Goal: Task Accomplishment & Management: Manage account settings

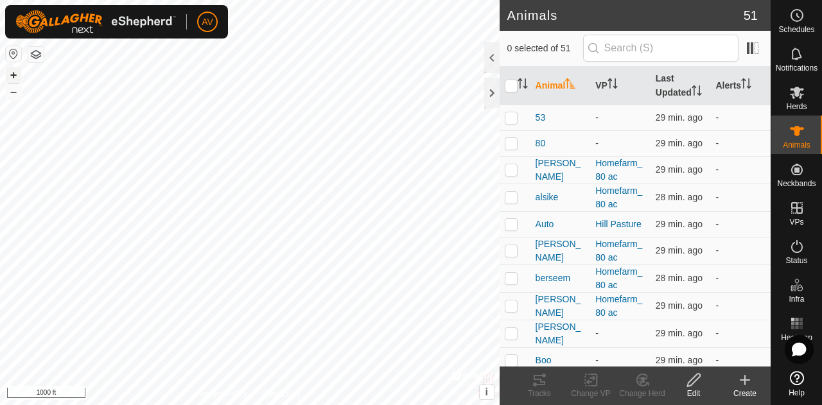
click at [11, 74] on button "+" at bounding box center [13, 74] width 15 height 15
click at [9, 71] on button "+" at bounding box center [13, 74] width 15 height 15
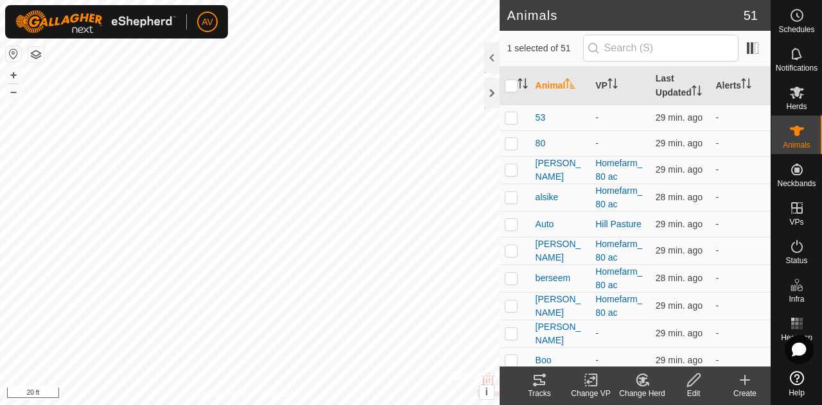
click at [657, 391] on div "Change Herd" at bounding box center [641, 394] width 51 height 12
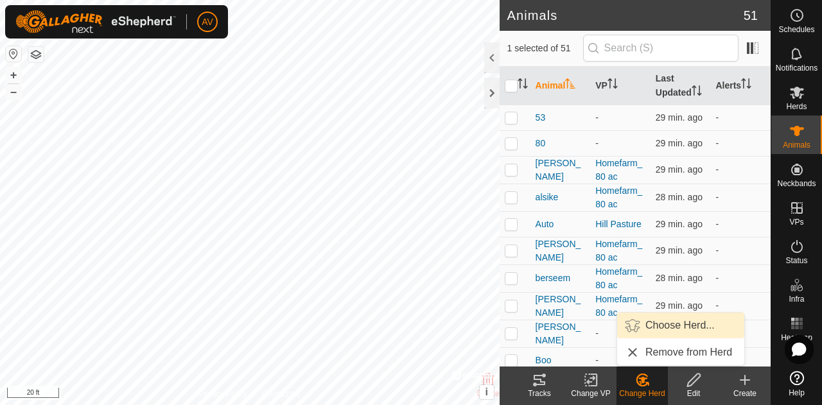
click at [674, 319] on link "Choose Herd..." at bounding box center [680, 326] width 127 height 26
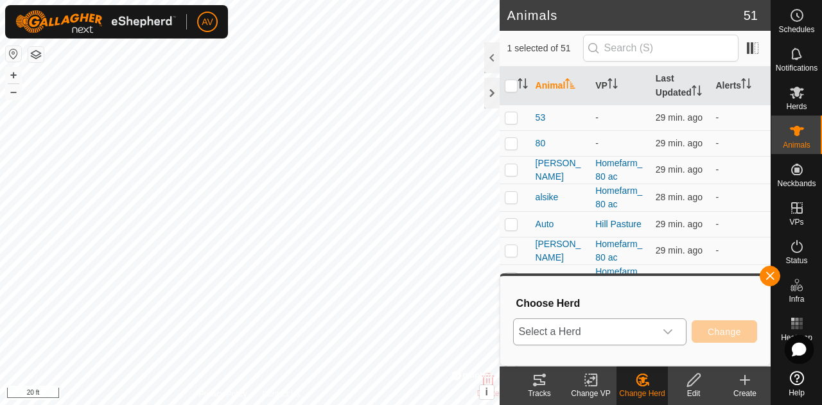
click at [652, 334] on span "Select a Herd" at bounding box center [584, 332] width 141 height 26
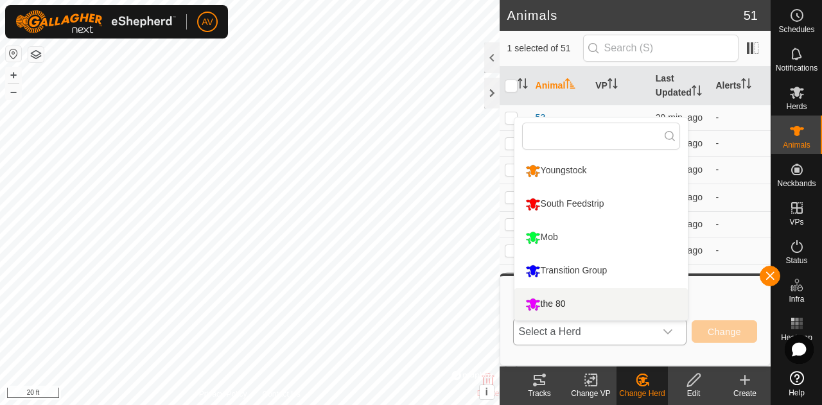
click at [619, 302] on li "the 80" at bounding box center [600, 304] width 173 height 32
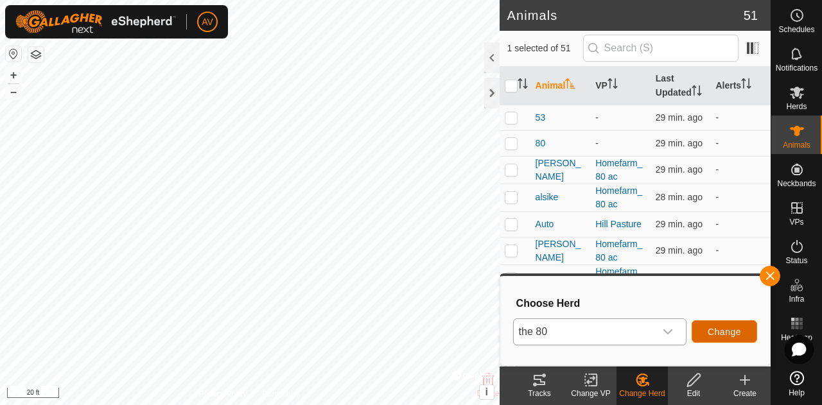
click at [740, 330] on span "Change" at bounding box center [723, 332] width 33 height 10
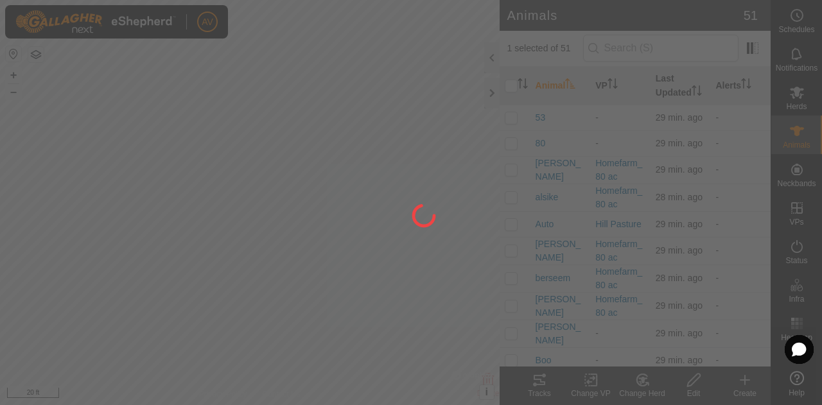
checkbox input "false"
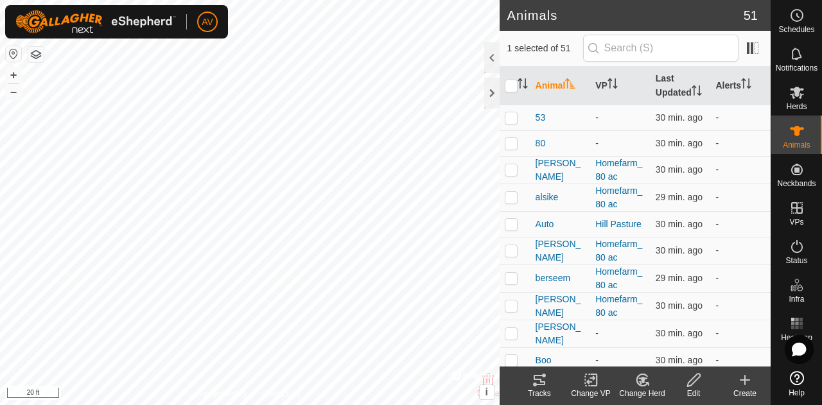
click at [660, 386] on change-mob-svg-icon at bounding box center [641, 379] width 51 height 15
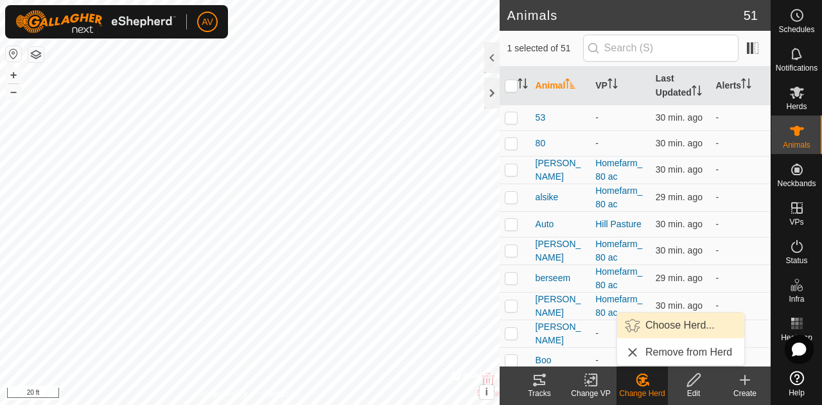
click at [678, 328] on link "Choose Herd..." at bounding box center [680, 326] width 127 height 26
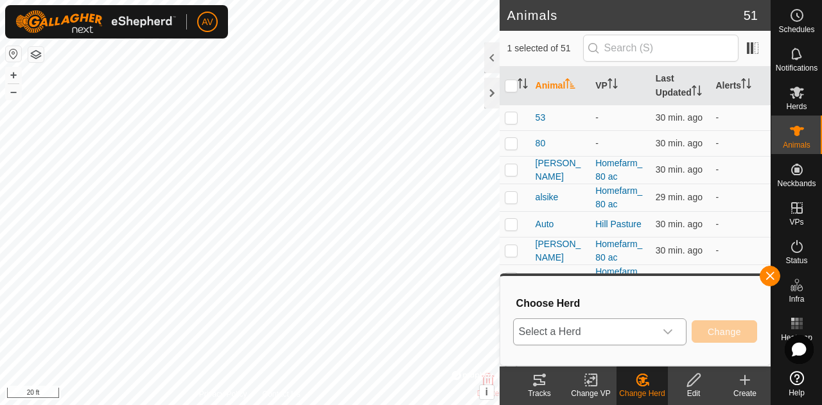
click at [673, 320] on div "dropdown trigger" at bounding box center [668, 332] width 26 height 26
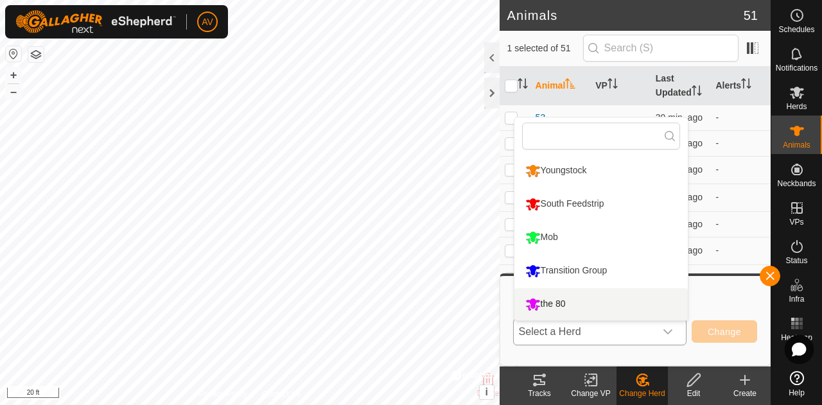
click at [668, 306] on li "the 80" at bounding box center [600, 304] width 173 height 32
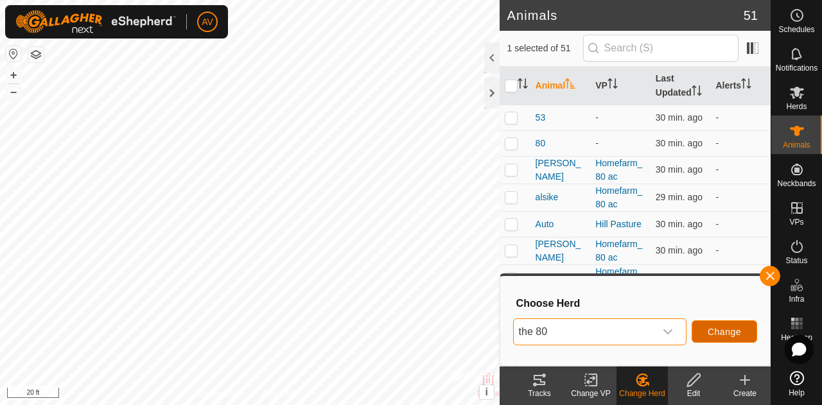
click at [717, 332] on span "Change" at bounding box center [723, 332] width 33 height 10
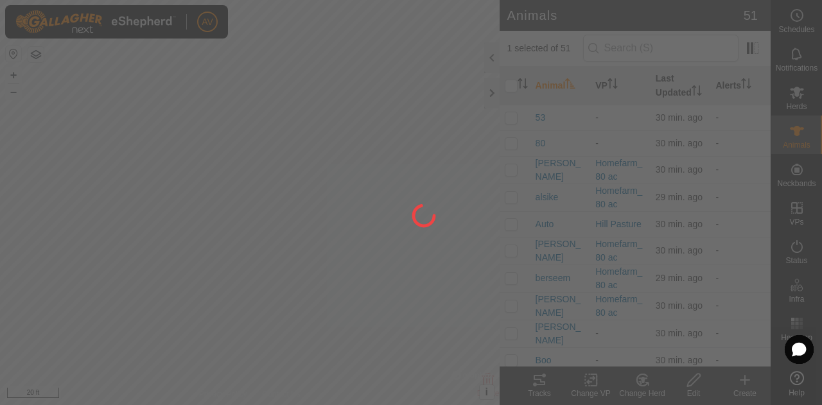
checkbox input "false"
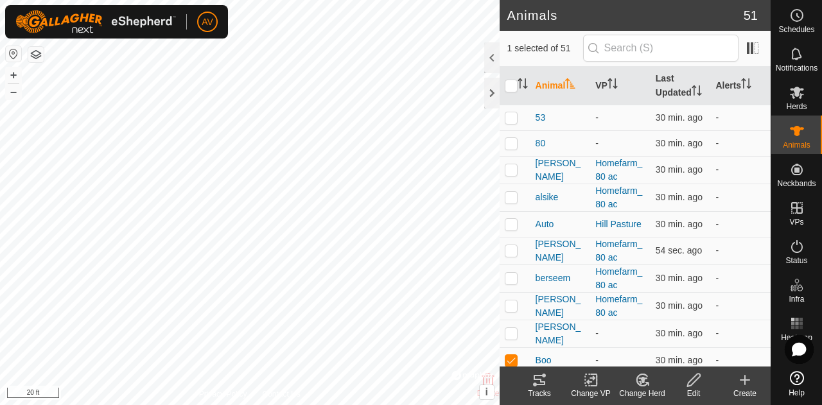
click at [664, 376] on change-mob-svg-icon at bounding box center [641, 379] width 51 height 15
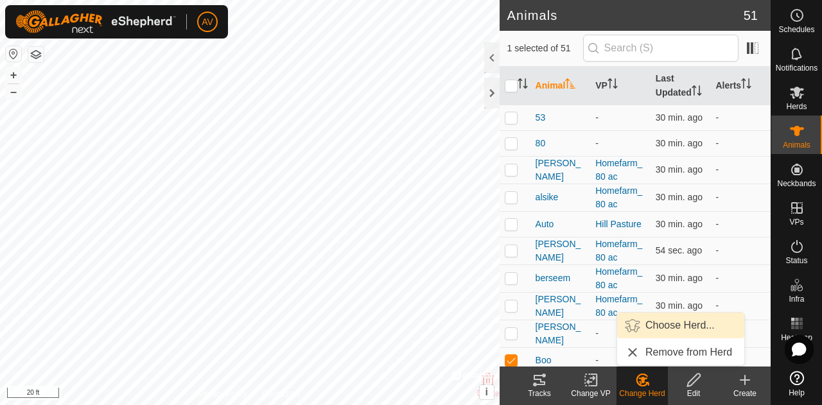
click at [691, 317] on link "Choose Herd..." at bounding box center [680, 326] width 127 height 26
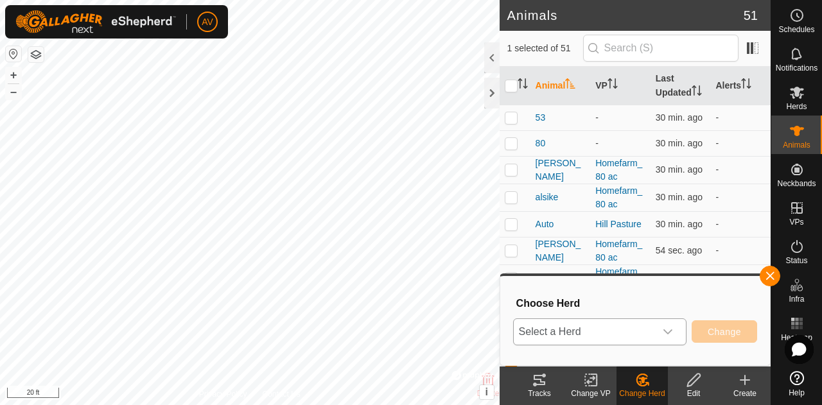
click at [663, 327] on icon "dropdown trigger" at bounding box center [668, 332] width 10 height 10
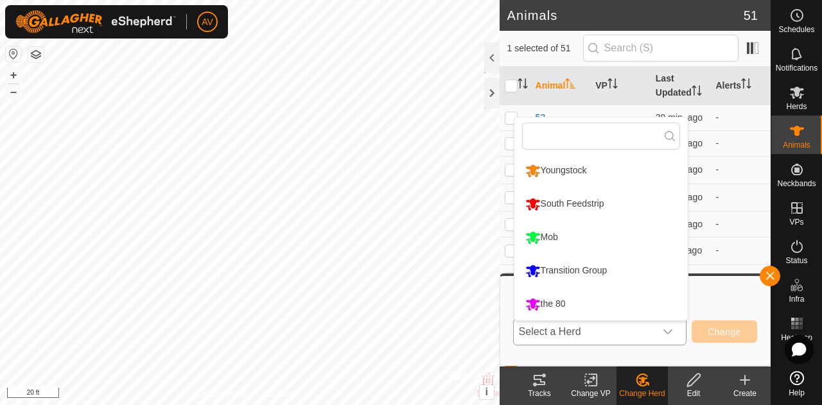
click at [640, 294] on li "the 80" at bounding box center [600, 304] width 173 height 32
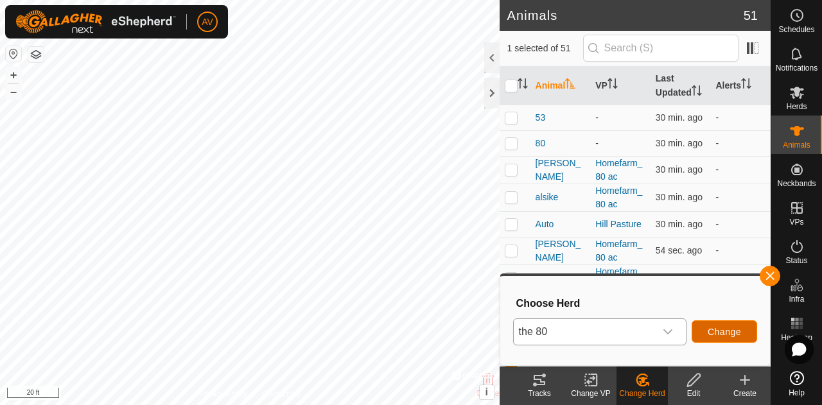
click at [709, 329] on span "Change" at bounding box center [723, 332] width 33 height 10
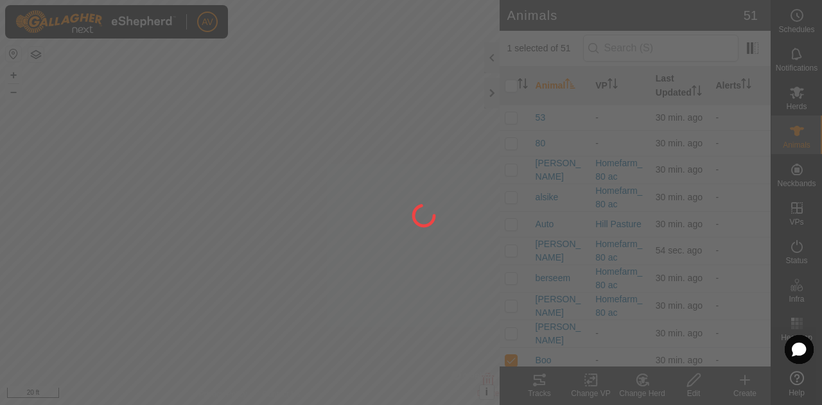
checkbox input "false"
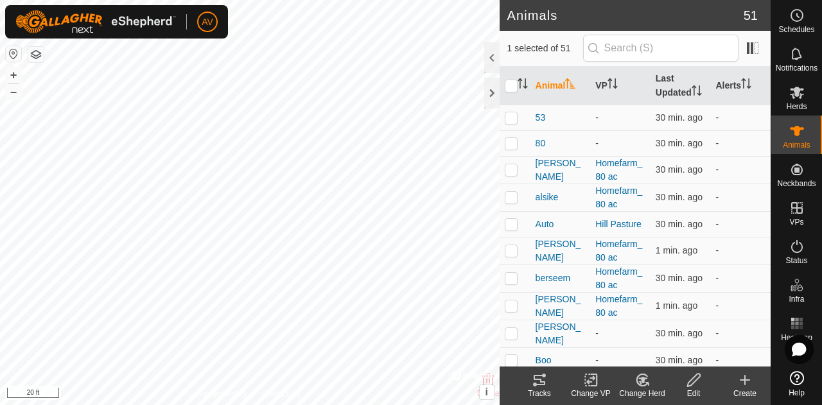
click at [645, 385] on icon at bounding box center [642, 379] width 16 height 15
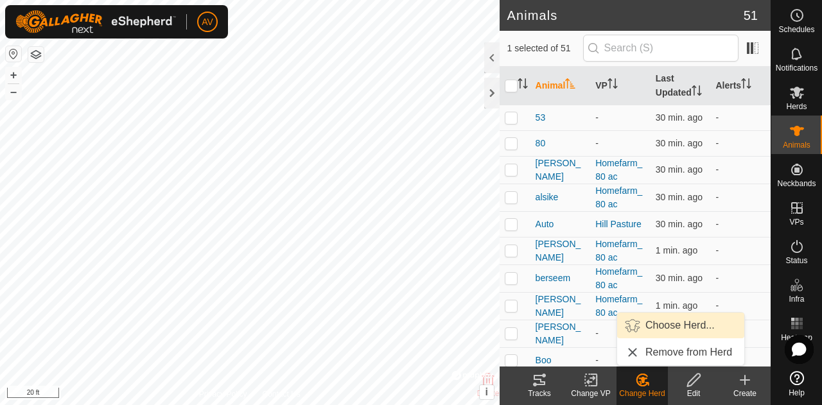
click at [687, 322] on link "Choose Herd..." at bounding box center [680, 326] width 127 height 26
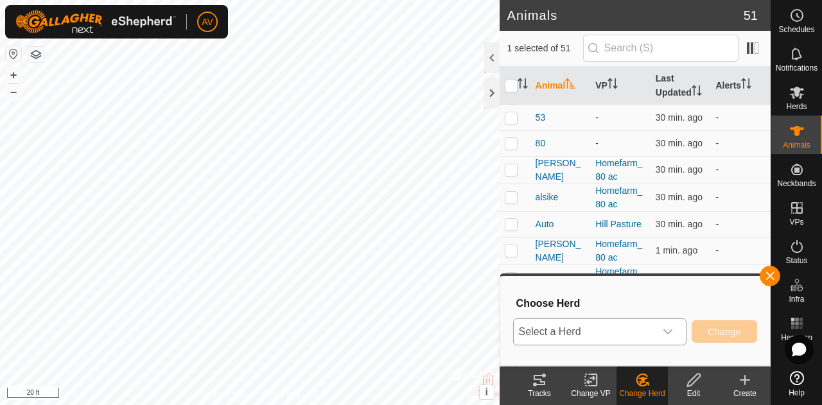
click at [666, 331] on icon "dropdown trigger" at bounding box center [667, 331] width 9 height 5
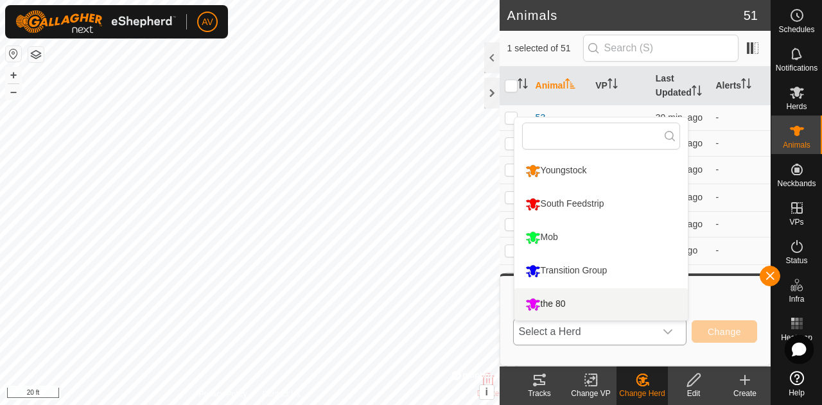
click at [653, 311] on li "the 80" at bounding box center [600, 304] width 173 height 32
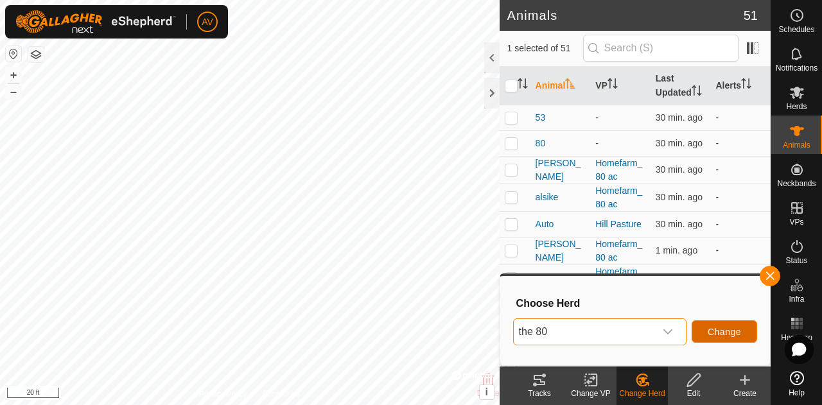
click at [739, 336] on span "Change" at bounding box center [723, 332] width 33 height 10
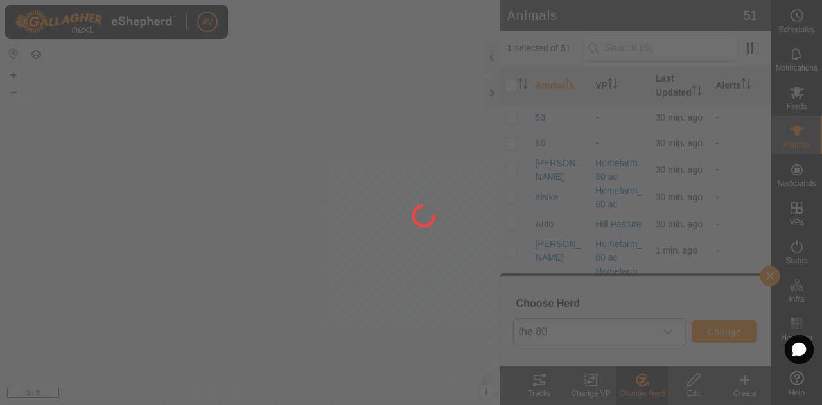
checkbox input "false"
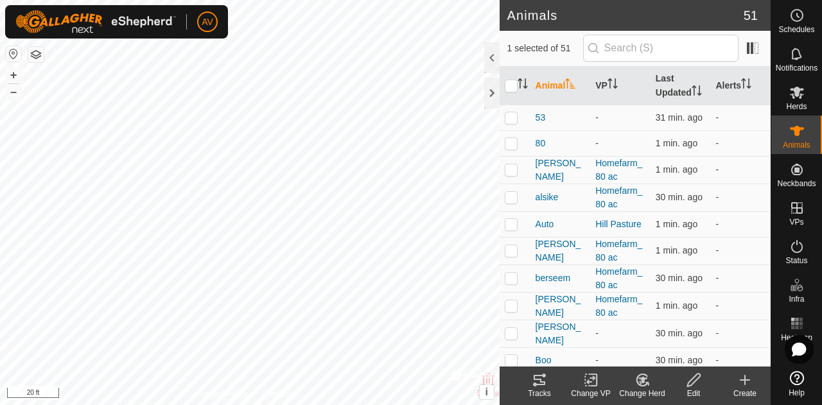
click at [651, 382] on change-mob-svg-icon at bounding box center [641, 379] width 51 height 15
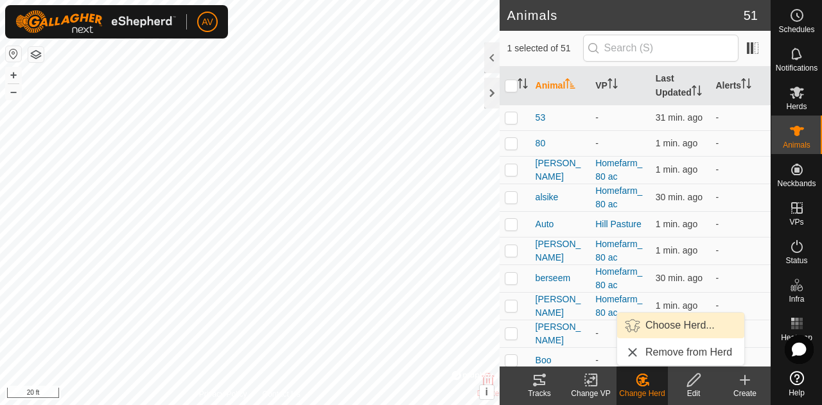
click at [675, 328] on link "Choose Herd..." at bounding box center [680, 326] width 127 height 26
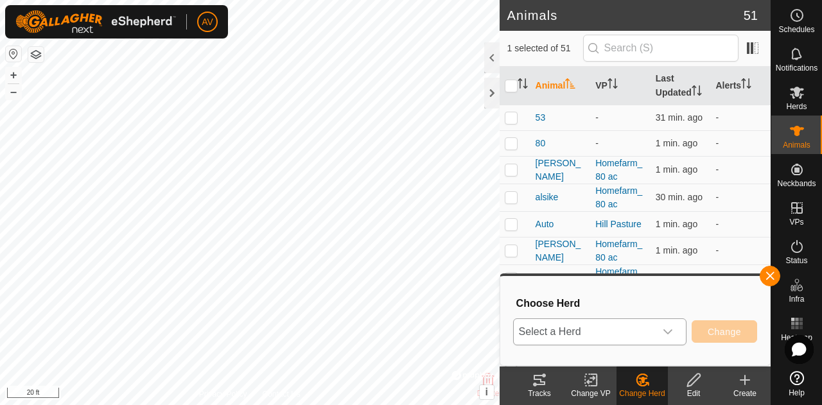
click at [672, 329] on icon "dropdown trigger" at bounding box center [667, 331] width 9 height 5
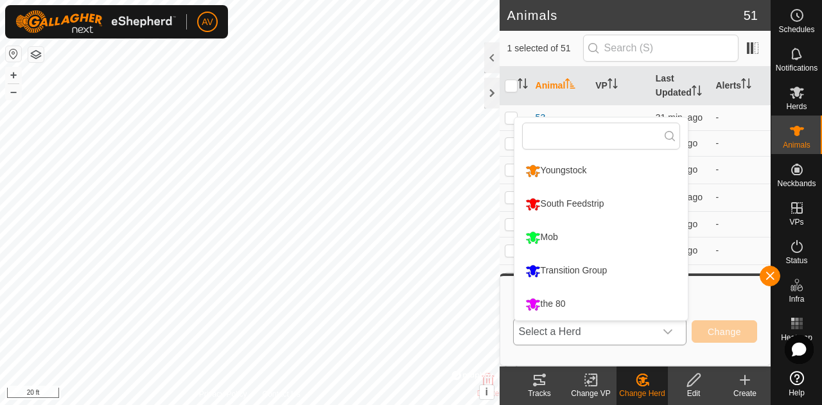
click at [644, 304] on li "the 80" at bounding box center [600, 304] width 173 height 32
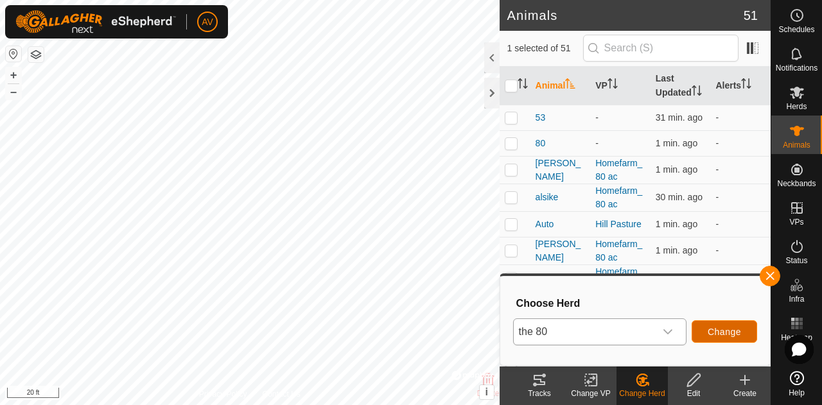
click at [731, 342] on button "Change" at bounding box center [723, 331] width 65 height 22
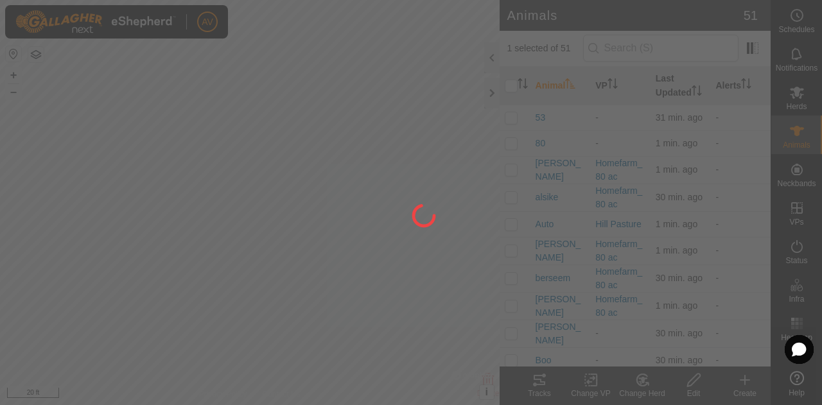
checkbox input "false"
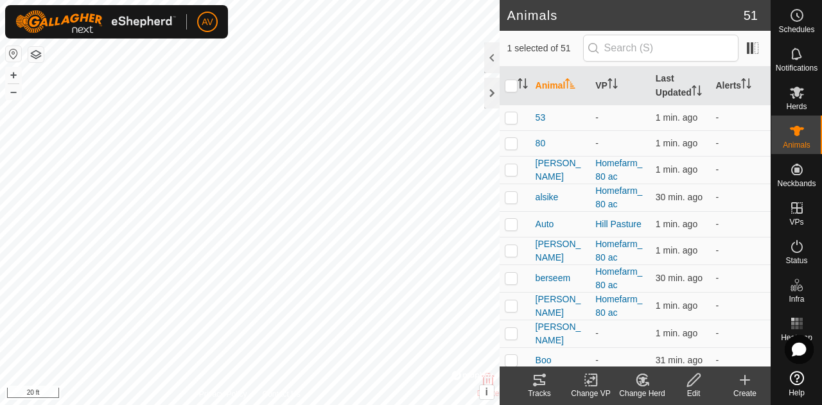
click at [636, 383] on icon at bounding box center [642, 379] width 16 height 15
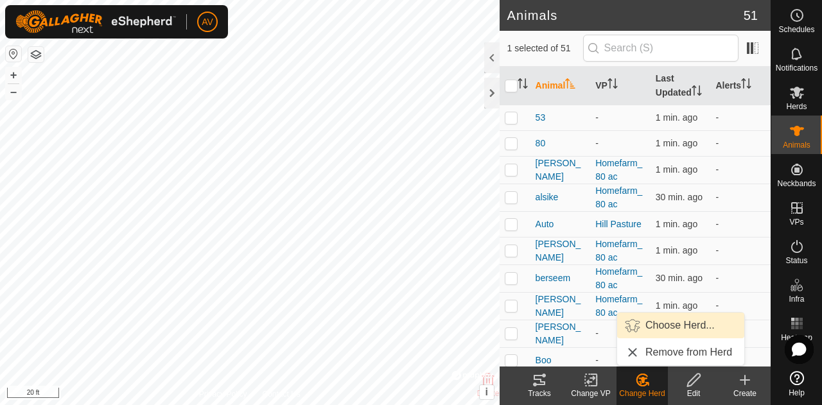
click at [661, 337] on link "Choose Herd..." at bounding box center [680, 326] width 127 height 26
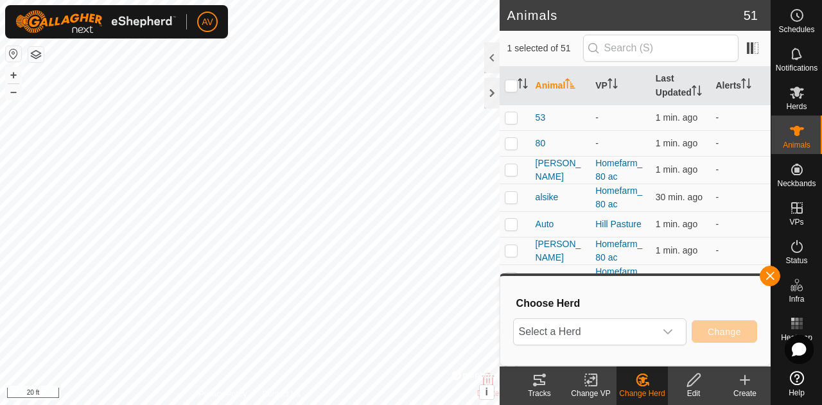
click at [661, 337] on div "dropdown trigger" at bounding box center [668, 332] width 26 height 26
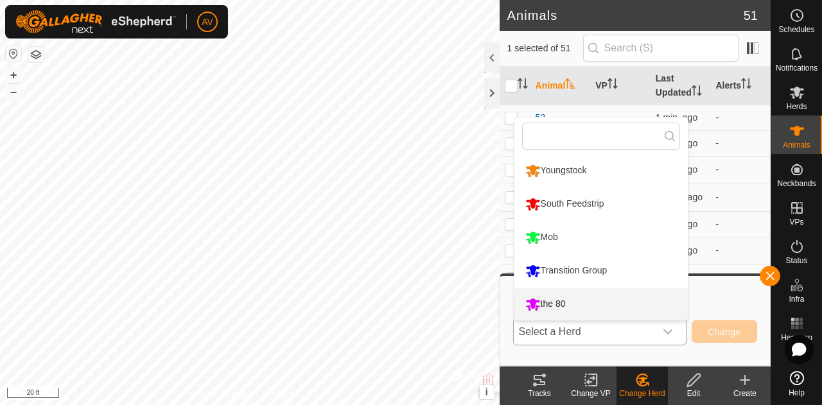
click at [645, 317] on li "the 80" at bounding box center [600, 304] width 173 height 32
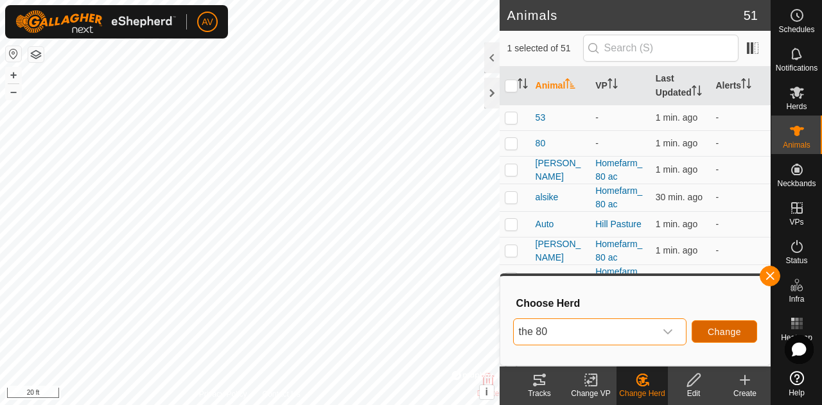
click at [740, 338] on button "Change" at bounding box center [723, 331] width 65 height 22
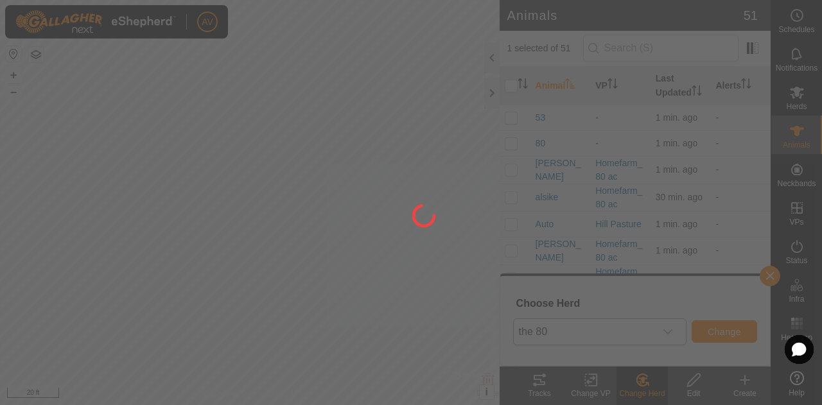
checkbox input "false"
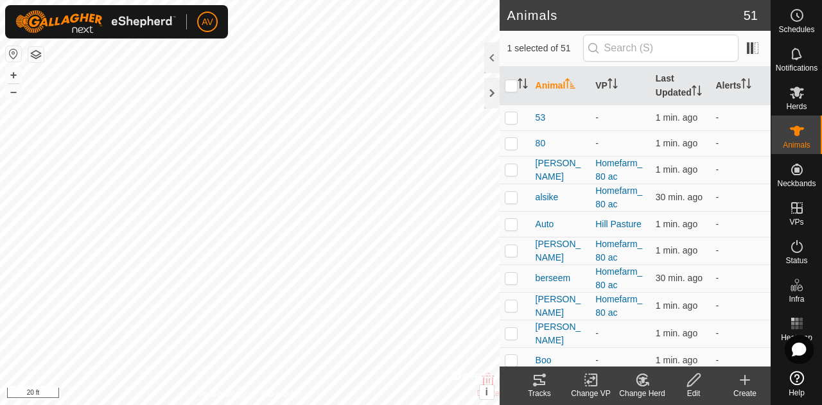
click at [636, 378] on icon at bounding box center [642, 379] width 16 height 15
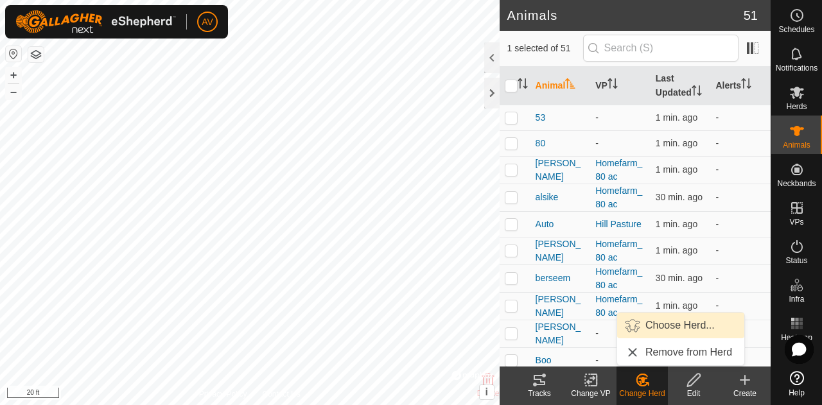
click at [643, 331] on link "Choose Herd..." at bounding box center [680, 326] width 127 height 26
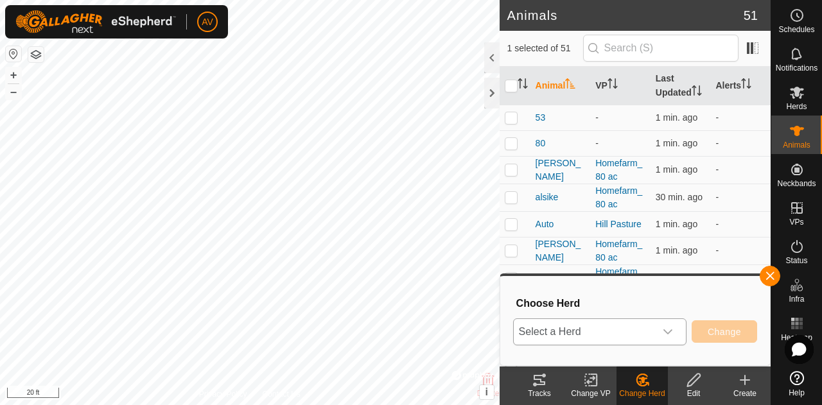
click at [646, 327] on span "Select a Herd" at bounding box center [584, 332] width 141 height 26
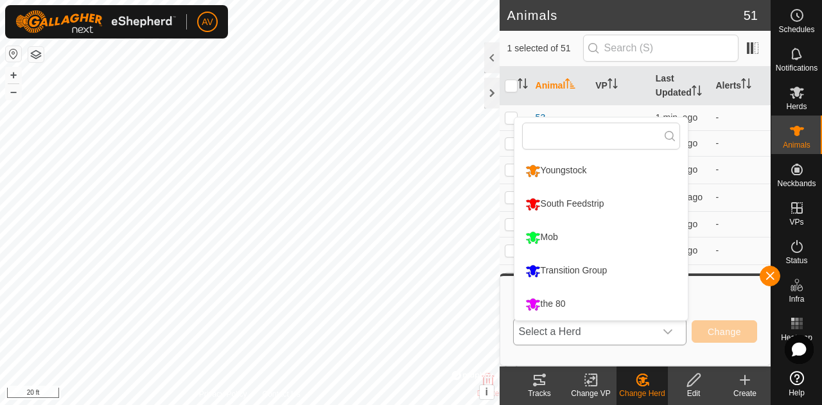
click at [635, 298] on li "the 80" at bounding box center [600, 304] width 173 height 32
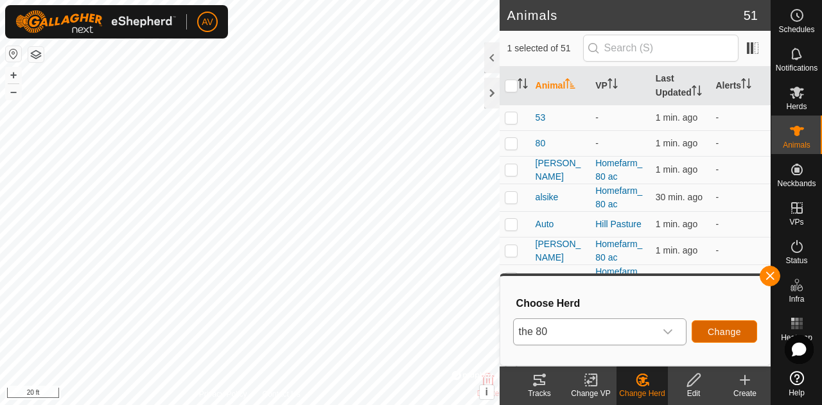
click at [717, 330] on span "Change" at bounding box center [723, 332] width 33 height 10
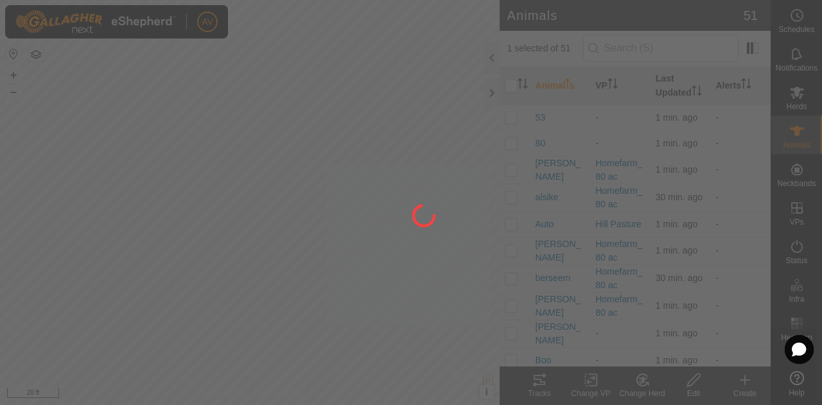
checkbox input "false"
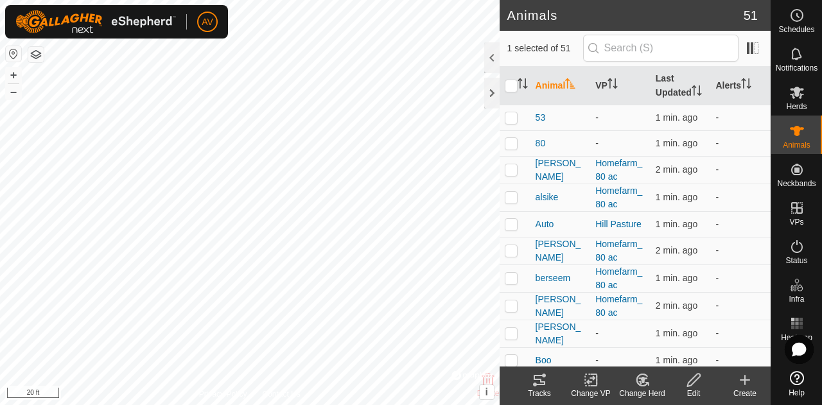
click at [645, 381] on icon at bounding box center [642, 379] width 16 height 15
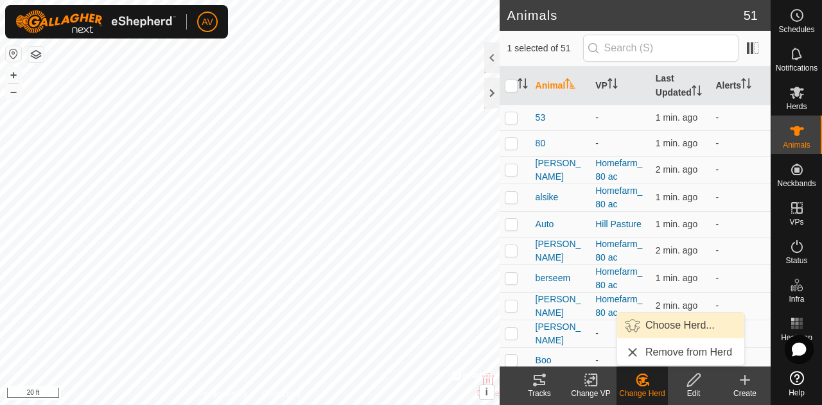
click at [664, 332] on link "Choose Herd..." at bounding box center [680, 326] width 127 height 26
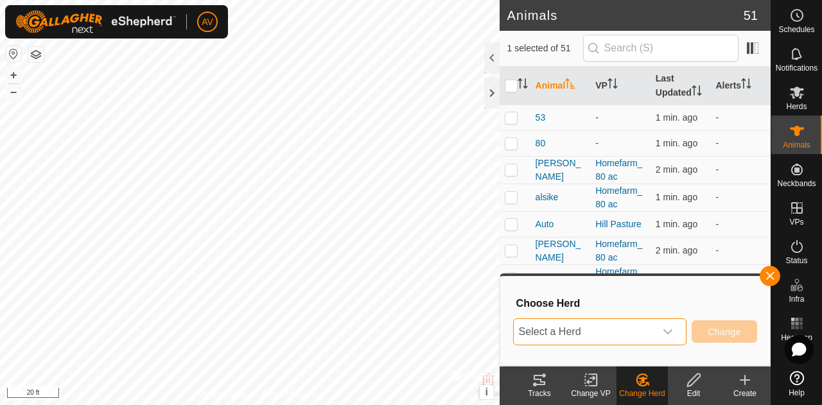
click at [641, 329] on span "Select a Herd" at bounding box center [584, 332] width 141 height 26
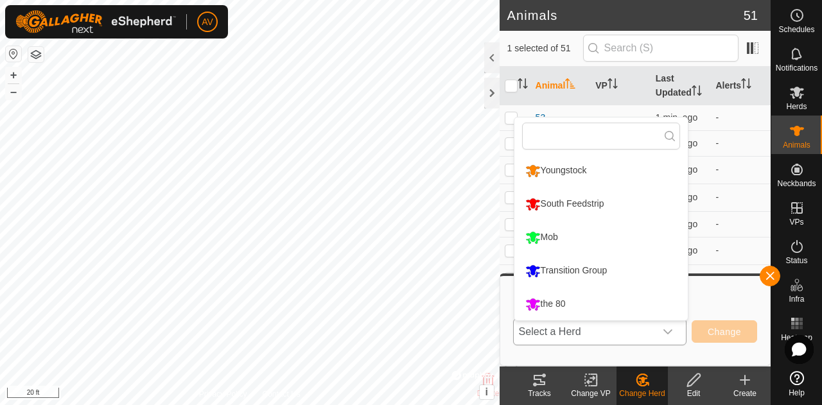
click at [638, 311] on li "the 80" at bounding box center [600, 304] width 173 height 32
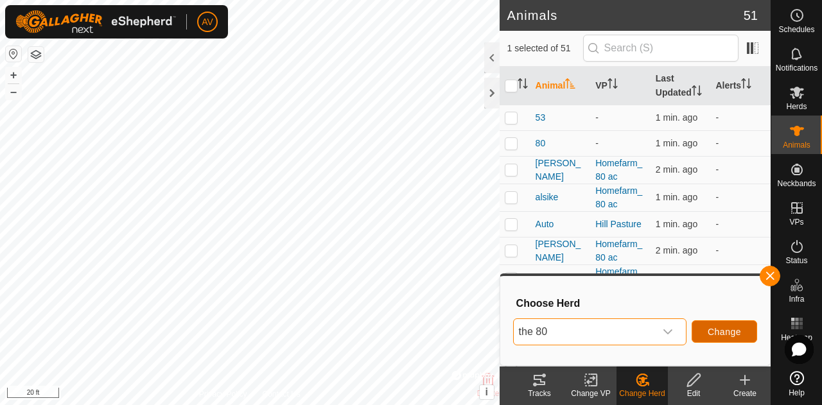
click at [705, 332] on button "Change" at bounding box center [723, 331] width 65 height 22
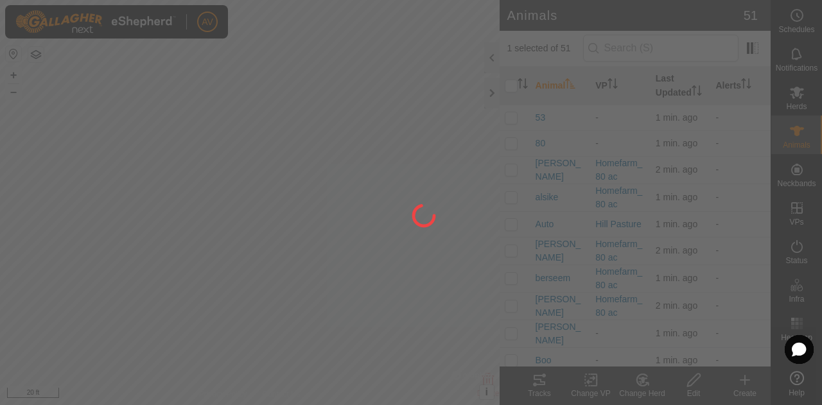
checkbox input "false"
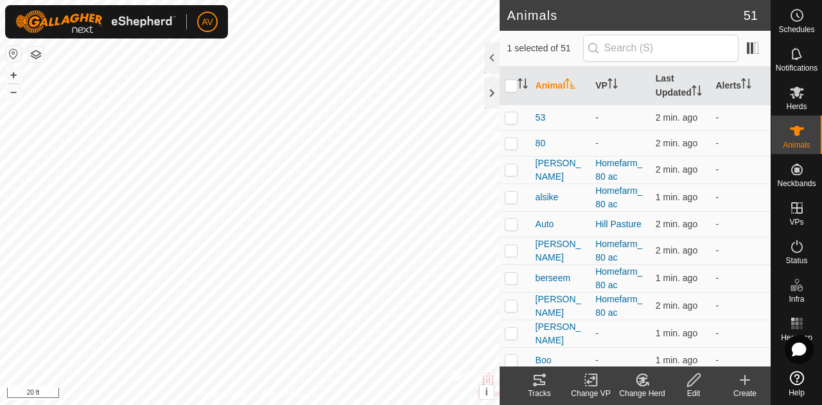
click at [648, 387] on icon at bounding box center [642, 379] width 16 height 15
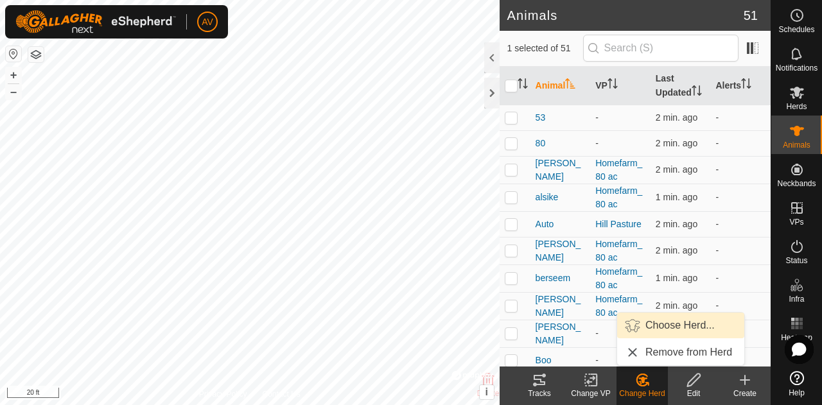
click at [650, 321] on link "Choose Herd..." at bounding box center [680, 326] width 127 height 26
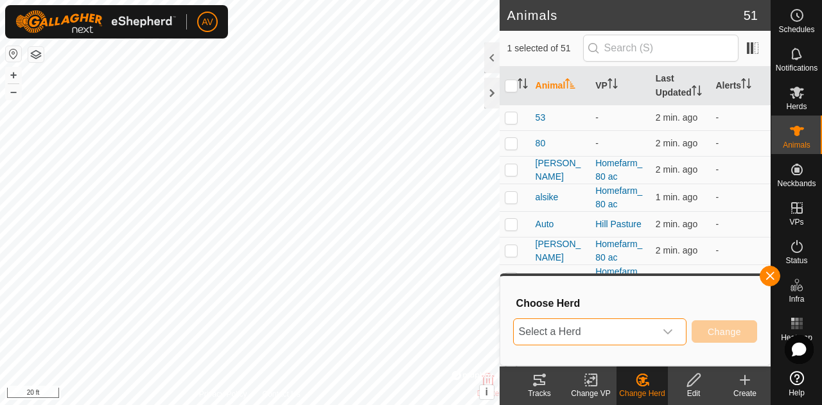
click at [643, 325] on span "Select a Herd" at bounding box center [584, 332] width 141 height 26
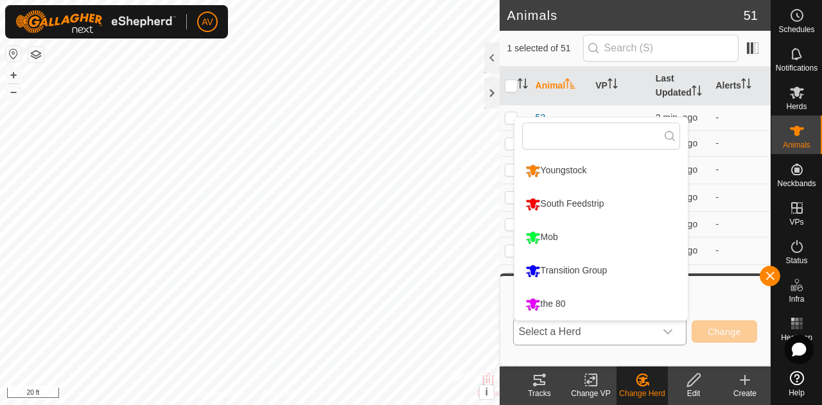
click at [610, 296] on li "the 80" at bounding box center [600, 304] width 173 height 32
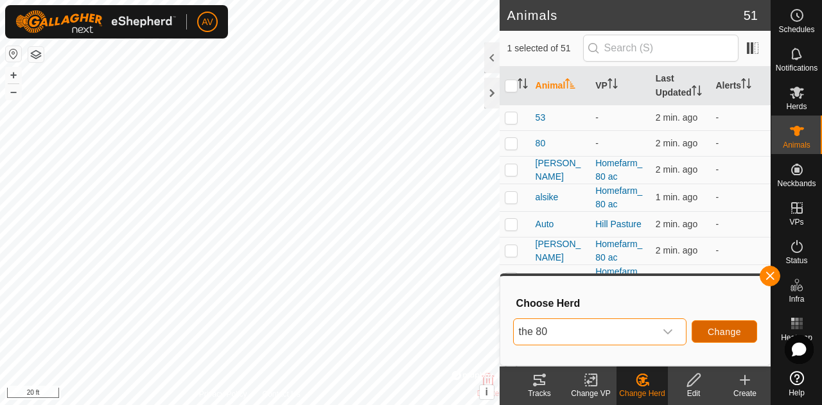
click at [711, 328] on span "Change" at bounding box center [723, 332] width 33 height 10
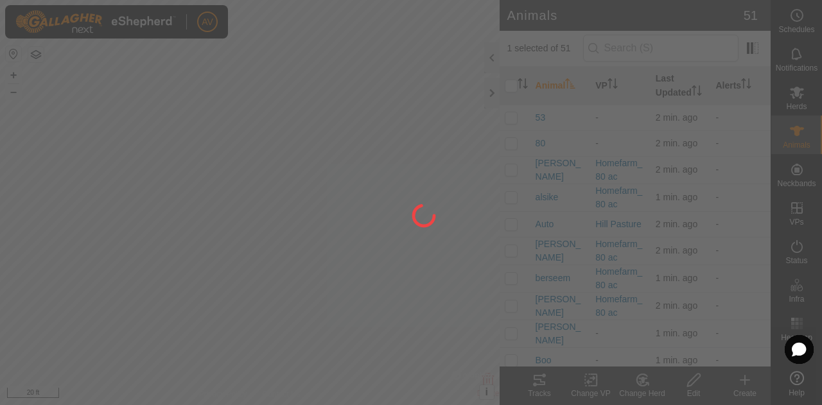
checkbox input "false"
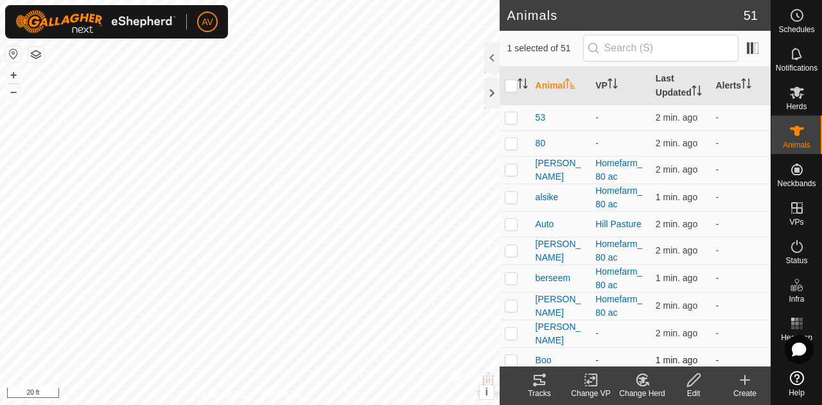
click at [633, 365] on td "-" at bounding box center [620, 360] width 60 height 26
click at [635, 375] on icon at bounding box center [642, 379] width 16 height 15
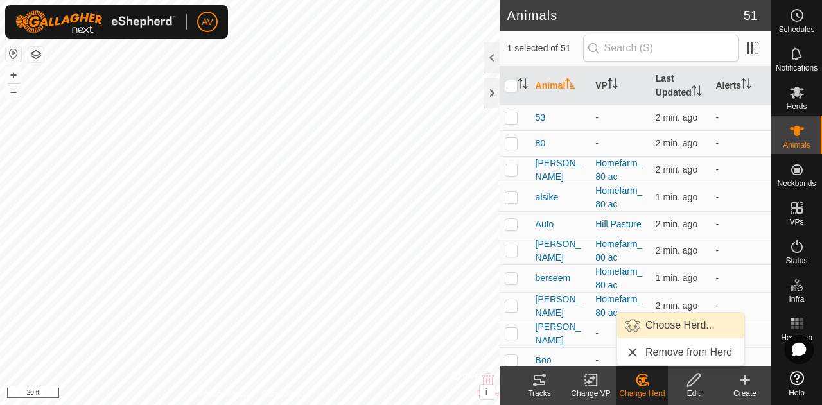
click at [650, 322] on link "Choose Herd..." at bounding box center [680, 326] width 127 height 26
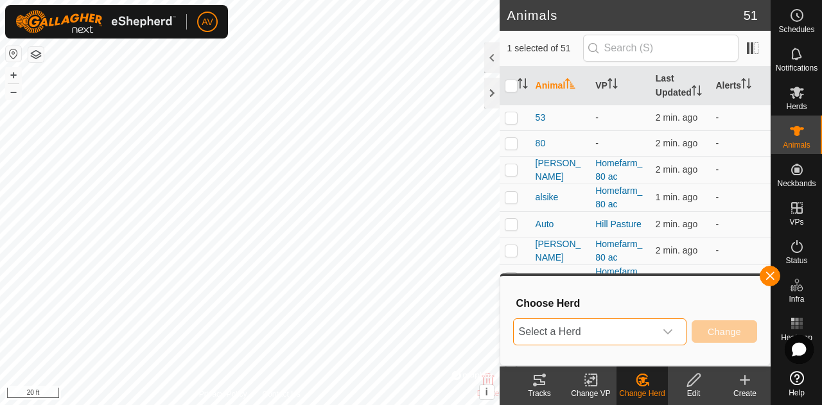
click at [650, 327] on span "Select a Herd" at bounding box center [584, 332] width 141 height 26
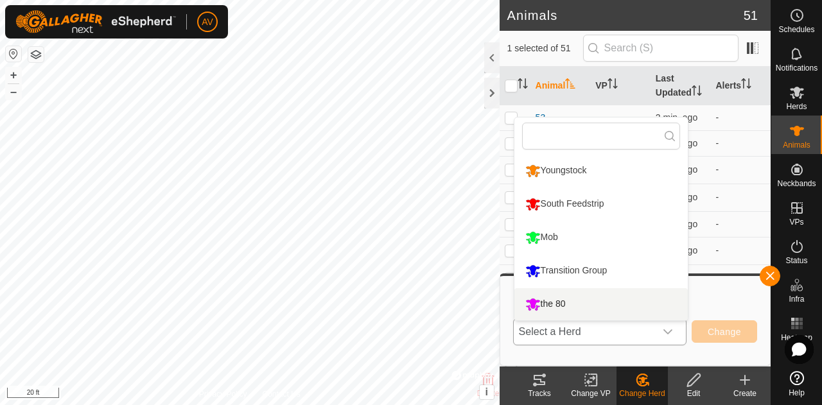
click at [629, 302] on li "the 80" at bounding box center [600, 304] width 173 height 32
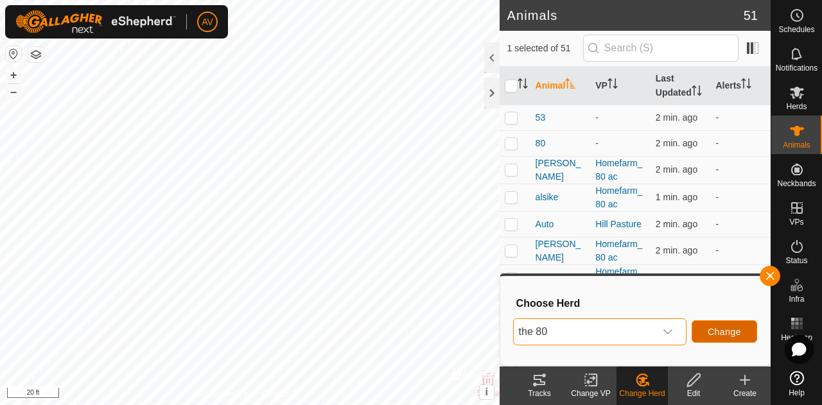
click at [716, 324] on button "Change" at bounding box center [723, 331] width 65 height 22
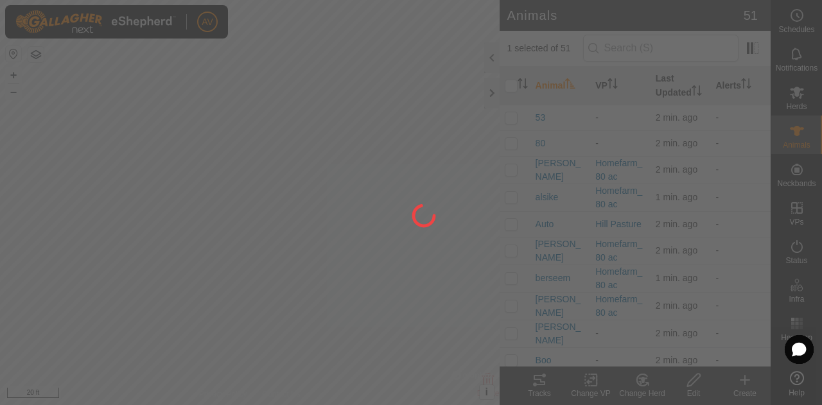
checkbox input "false"
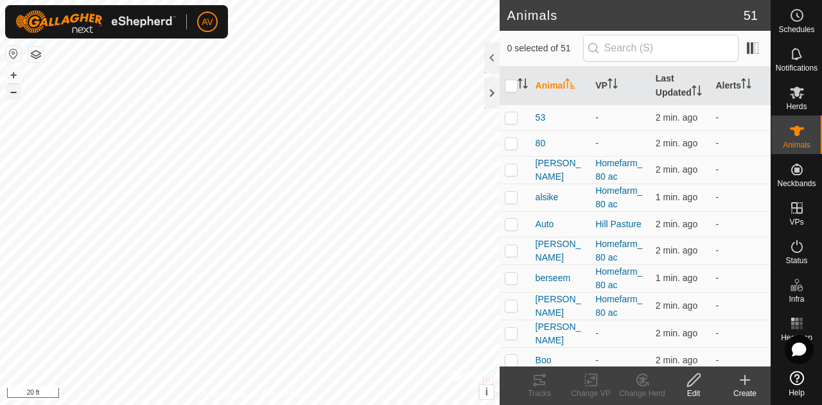
click at [19, 91] on button "–" at bounding box center [13, 91] width 15 height 15
click at [802, 101] on es-mob-svg-icon at bounding box center [796, 92] width 23 height 21
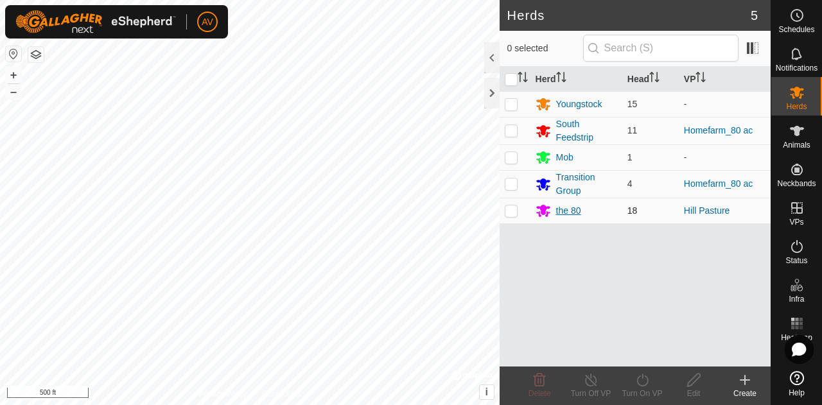
click at [560, 206] on div "the 80" at bounding box center [568, 210] width 25 height 13
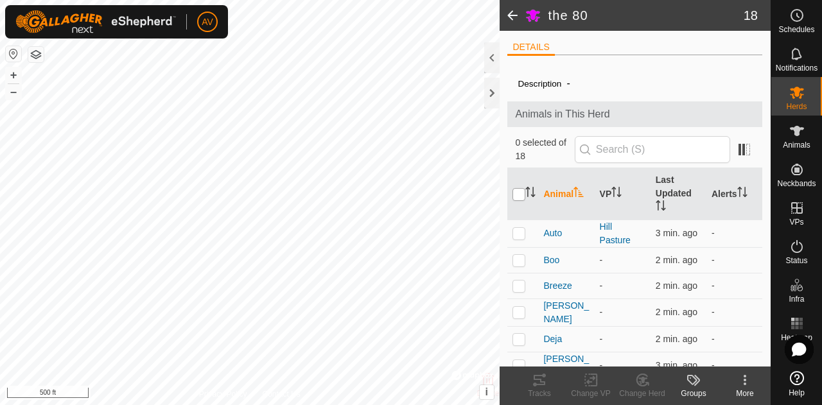
click at [514, 194] on input "checkbox" at bounding box center [518, 194] width 13 height 13
checkbox input "true"
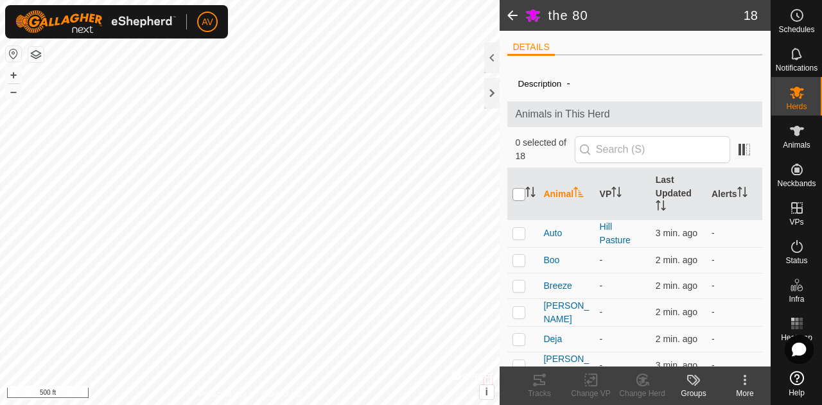
checkbox input "true"
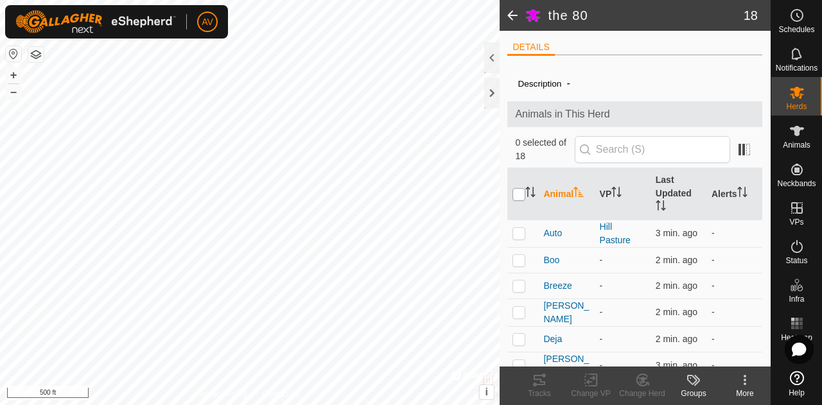
checkbox input "true"
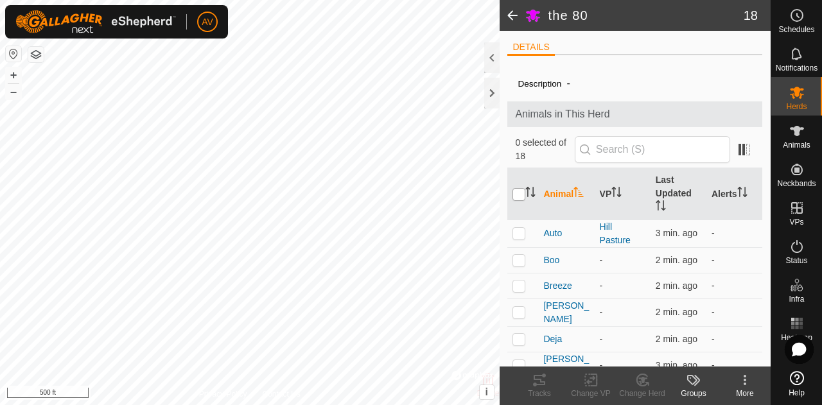
checkbox input "true"
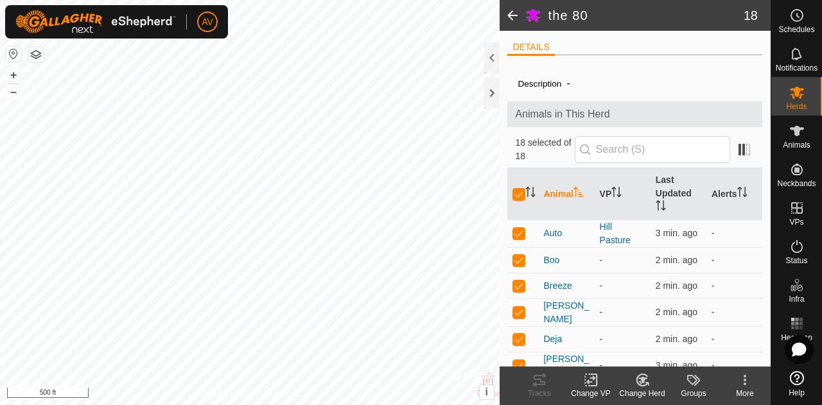
click at [601, 386] on change-vp-svg-icon at bounding box center [590, 379] width 51 height 15
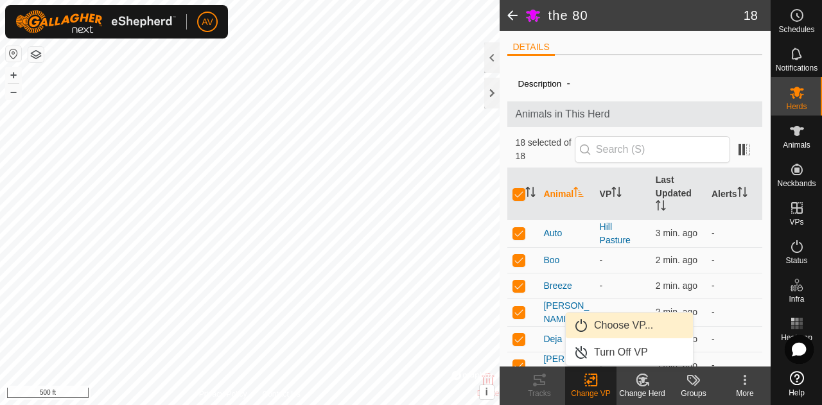
click at [633, 331] on link "Choose VP..." at bounding box center [629, 326] width 127 height 26
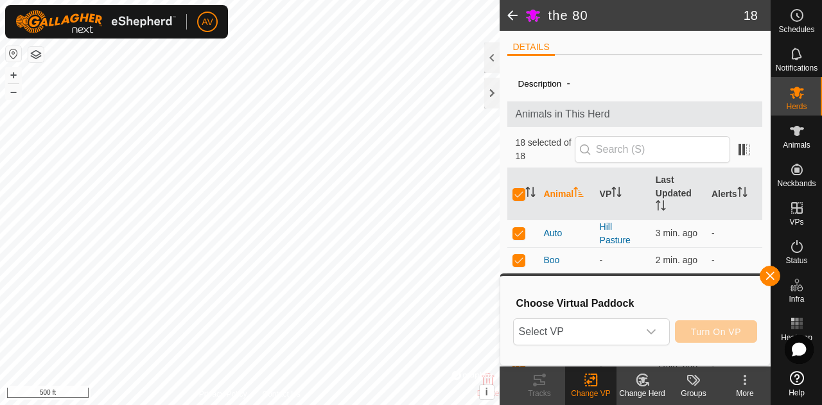
click at [633, 331] on span "Select VP" at bounding box center [576, 332] width 125 height 26
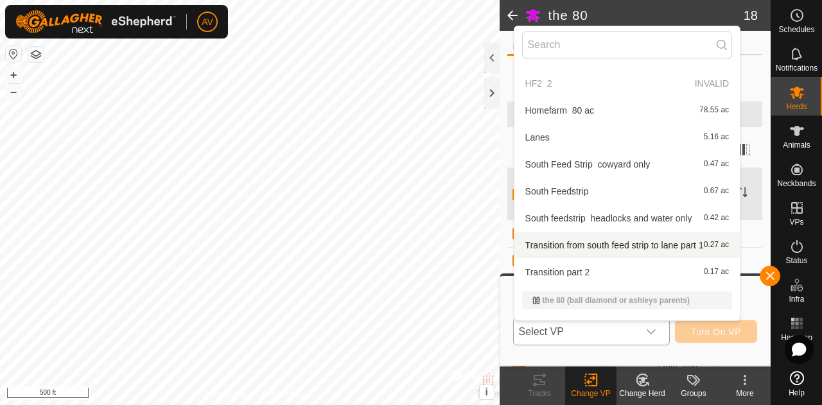
scroll to position [262, 0]
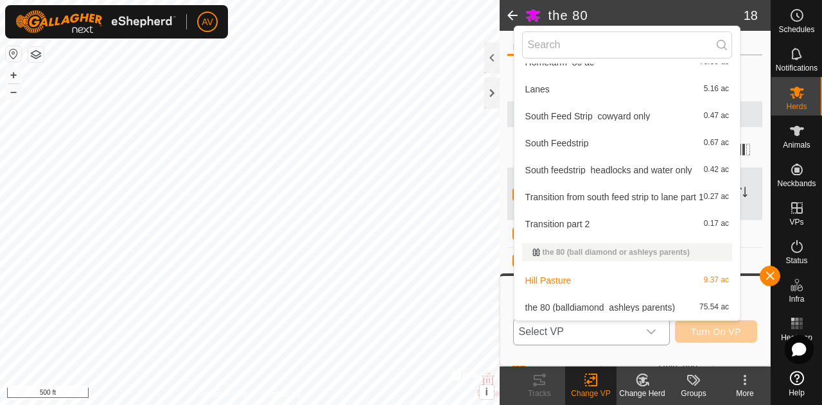
click at [612, 279] on li "Hill Pasture 9.37 ac" at bounding box center [626, 281] width 225 height 26
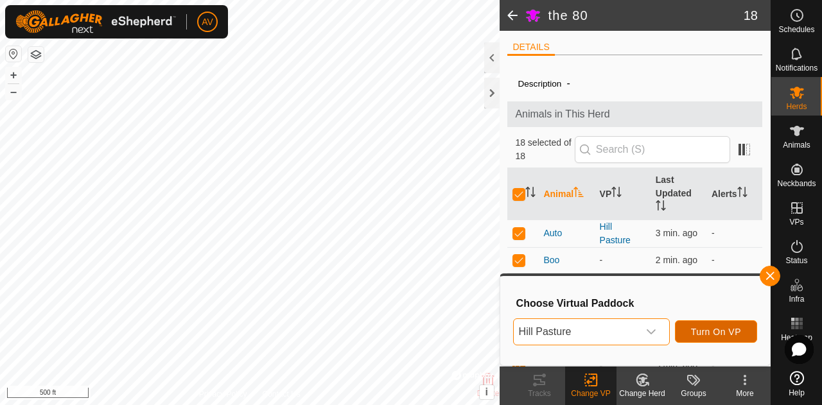
click at [704, 332] on span "Turn On VP" at bounding box center [716, 332] width 50 height 10
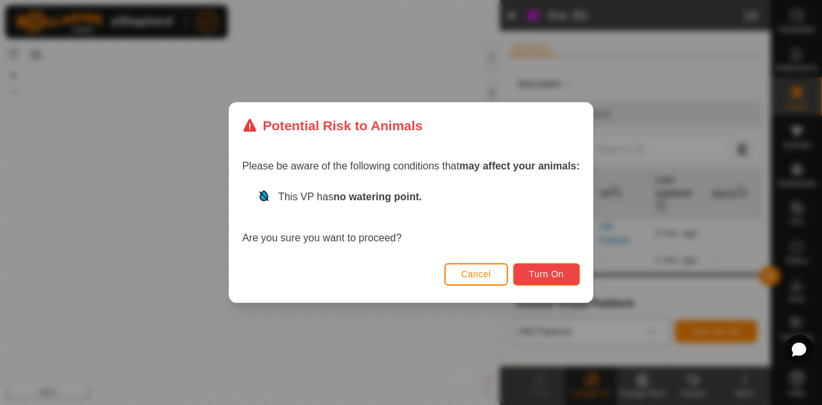
click at [555, 283] on button "Turn On" at bounding box center [546, 274] width 67 height 22
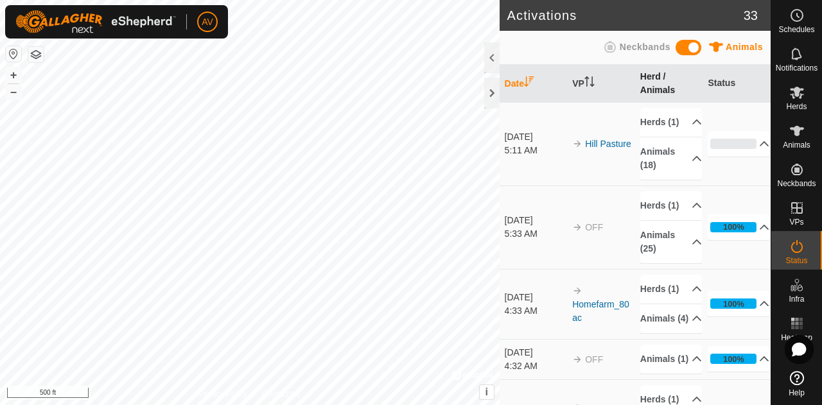
drag, startPoint x: 642, startPoint y: 206, endPoint x: 663, endPoint y: 91, distance: 117.4
click at [683, 55] on span at bounding box center [688, 47] width 26 height 15
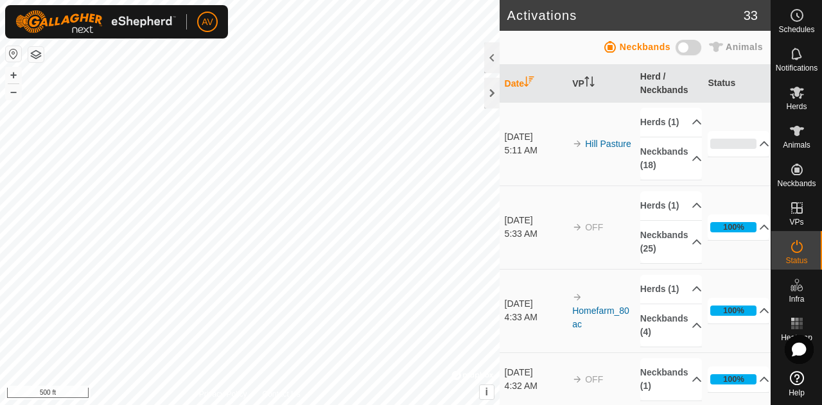
click at [690, 51] on span at bounding box center [688, 47] width 26 height 15
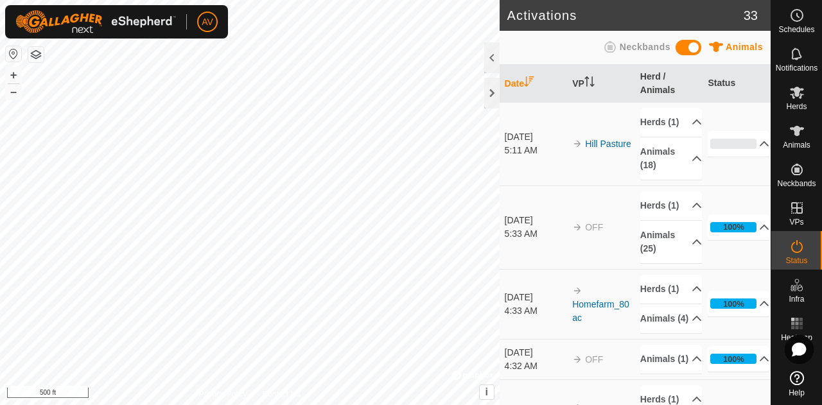
click at [582, 12] on div "Activations 33 Animals Neckbands Date VP Herd / Animals Status [DATE] 5:11 AM H…" at bounding box center [385, 202] width 770 height 405
click at [804, 58] on icon at bounding box center [796, 53] width 15 height 15
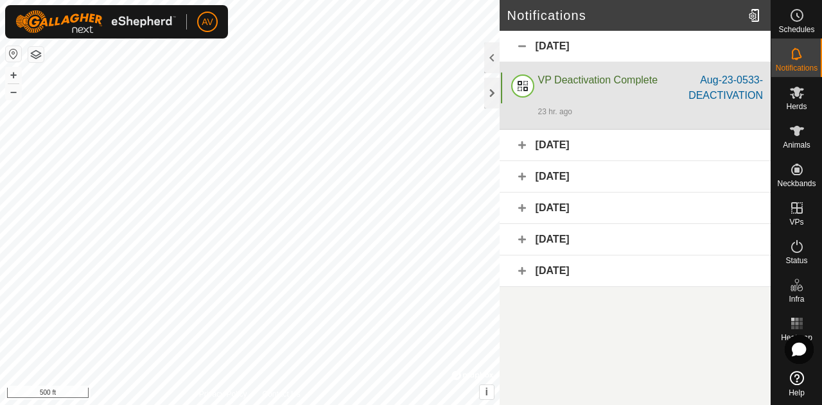
click at [598, 82] on span "VP Deactivation Complete" at bounding box center [597, 79] width 119 height 11
click at [578, 79] on span "VP Deactivation Complete" at bounding box center [597, 79] width 119 height 11
click at [517, 82] on div at bounding box center [522, 88] width 31 height 31
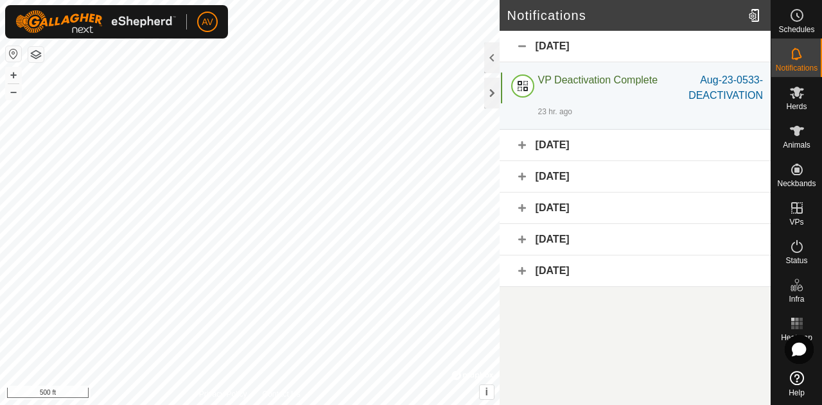
click at [564, 0] on html "AV Schedules Notifications Herds Animals Neckbands VPs Status Infra Heatmap Hel…" at bounding box center [411, 202] width 822 height 405
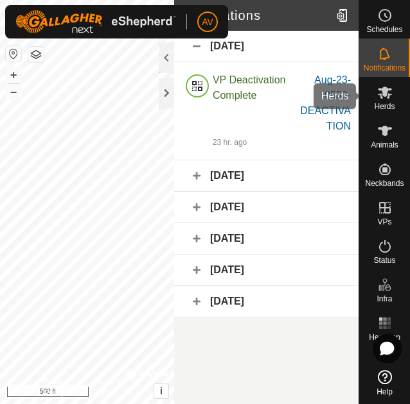
click at [394, 91] on es-mob-svg-icon at bounding box center [384, 92] width 23 height 21
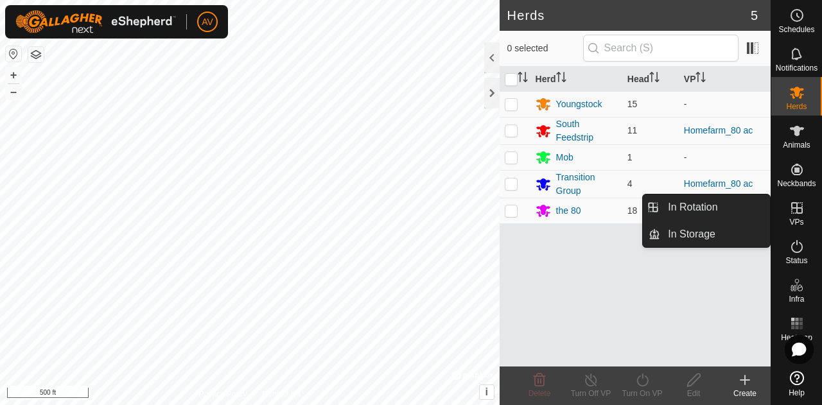
drag, startPoint x: 773, startPoint y: 207, endPoint x: 799, endPoint y: 211, distance: 26.0
click at [799, 211] on icon at bounding box center [796, 207] width 15 height 15
click at [716, 211] on link "In Rotation" at bounding box center [715, 208] width 110 height 26
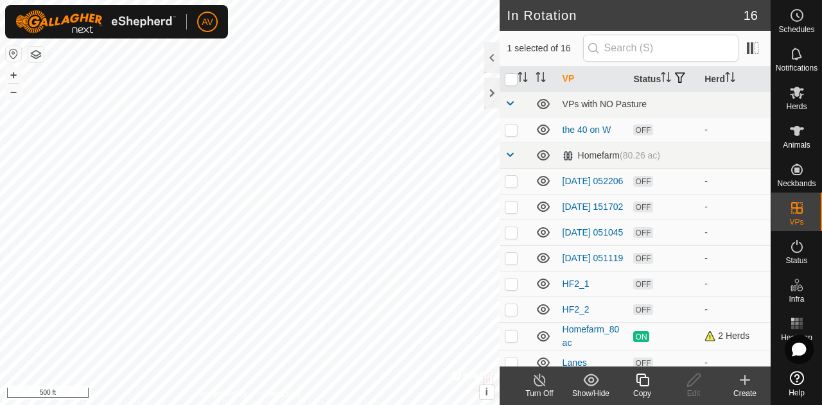
click at [753, 384] on create-svg-icon at bounding box center [744, 379] width 51 height 15
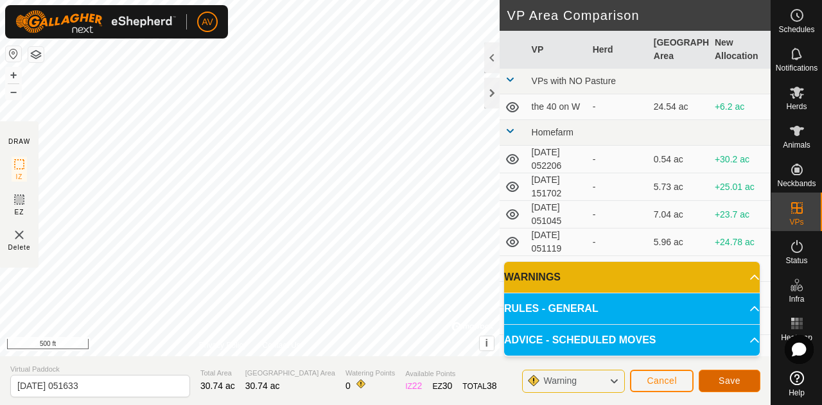
click at [752, 383] on button "Save" at bounding box center [729, 381] width 62 height 22
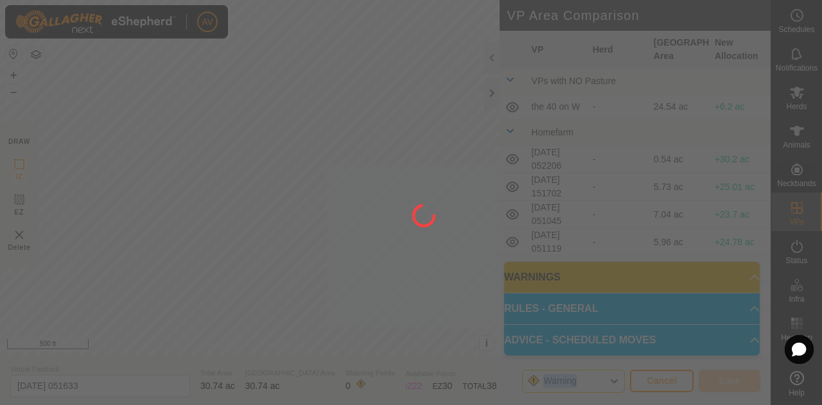
click at [752, 383] on div at bounding box center [411, 202] width 822 height 405
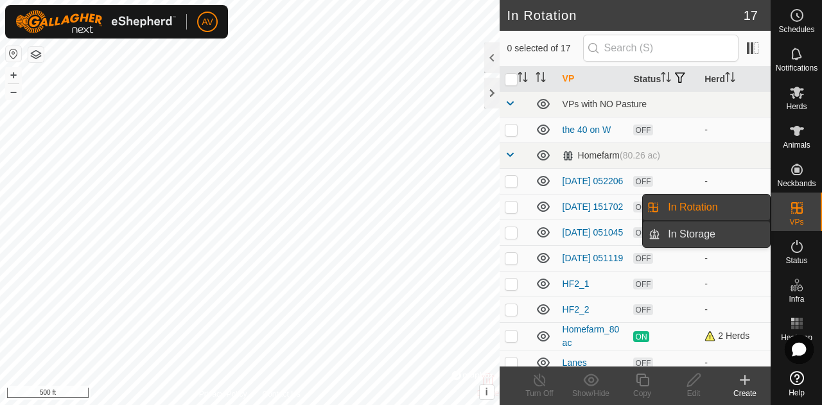
click at [720, 227] on link "In Storage" at bounding box center [715, 234] width 110 height 26
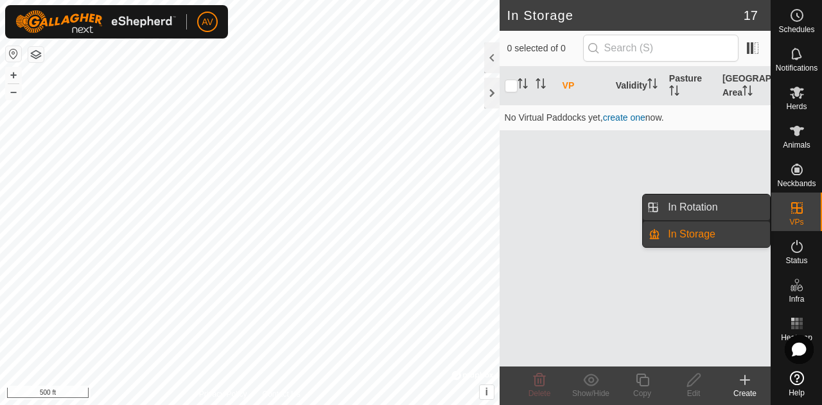
click at [725, 206] on link "In Rotation" at bounding box center [715, 208] width 110 height 26
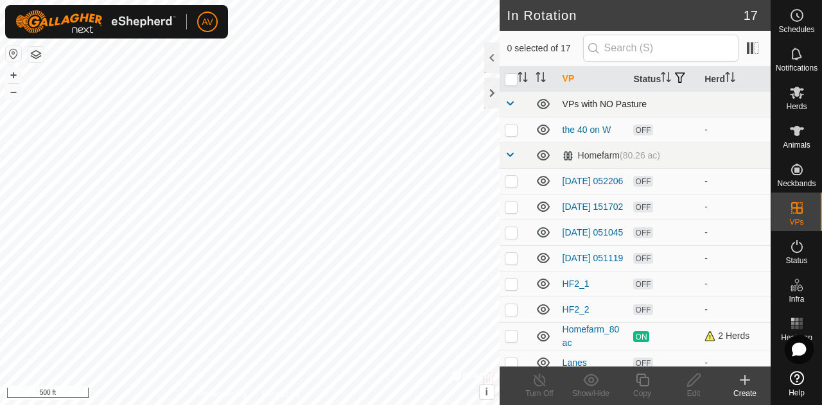
checkbox input "true"
checkbox input "false"
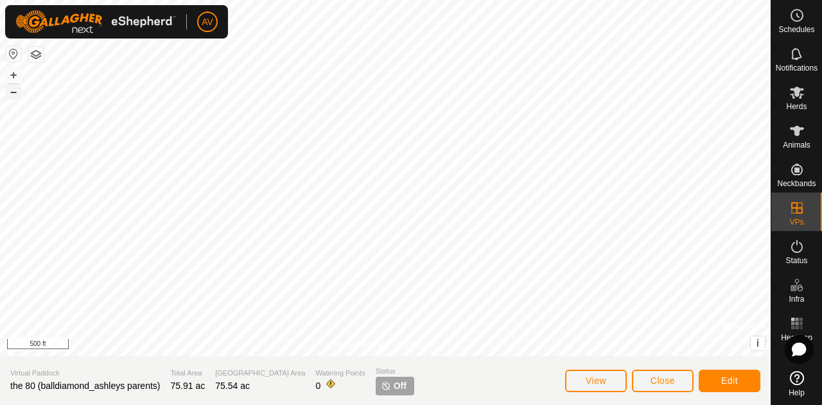
click at [17, 96] on button "–" at bounding box center [13, 91] width 15 height 15
click at [678, 376] on button "Close" at bounding box center [663, 381] width 62 height 22
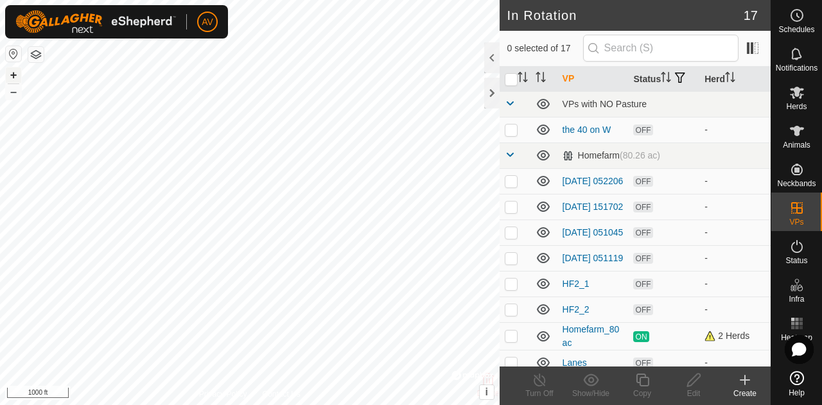
click at [12, 74] on button "+" at bounding box center [13, 74] width 15 height 15
click at [10, 70] on button "+" at bounding box center [13, 74] width 15 height 15
click at [8, 74] on button "+" at bounding box center [13, 74] width 15 height 15
click at [17, 90] on button "–" at bounding box center [13, 91] width 15 height 15
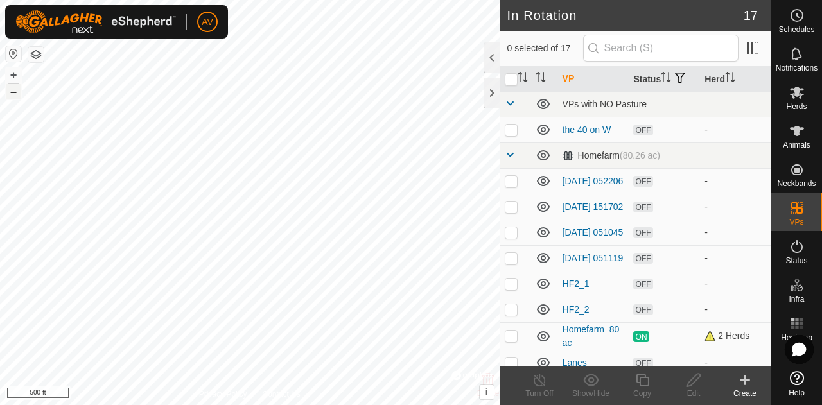
click at [8, 98] on button "–" at bounding box center [13, 91] width 15 height 15
click at [14, 74] on button "+" at bounding box center [13, 74] width 15 height 15
click at [14, 94] on button "–" at bounding box center [13, 91] width 15 height 15
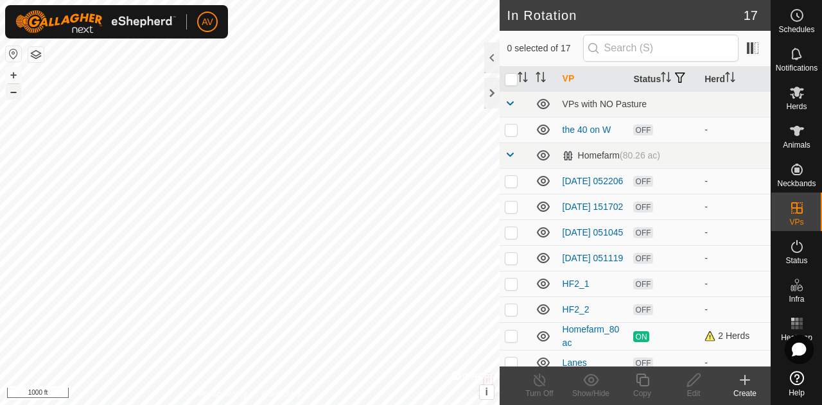
click at [14, 94] on button "–" at bounding box center [13, 91] width 15 height 15
click at [13, 74] on button "+" at bounding box center [13, 74] width 15 height 15
click at [17, 91] on button "–" at bounding box center [13, 91] width 15 height 15
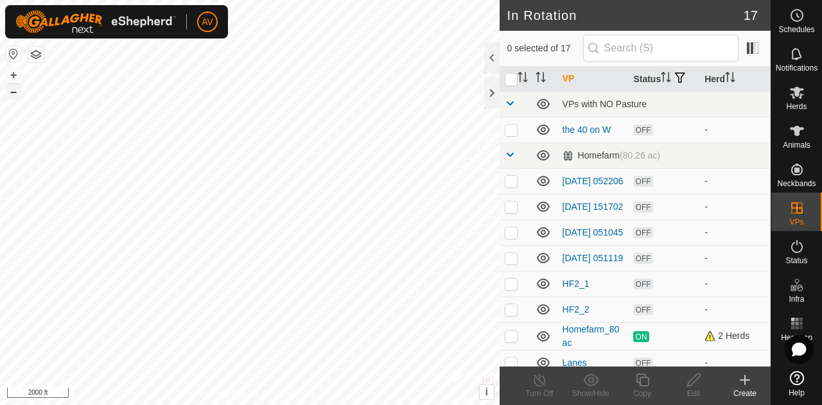
click at [17, 91] on button "–" at bounding box center [13, 91] width 15 height 15
click at [13, 91] on button "–" at bounding box center [13, 91] width 15 height 15
click at [805, 92] on es-mob-svg-icon at bounding box center [796, 92] width 23 height 21
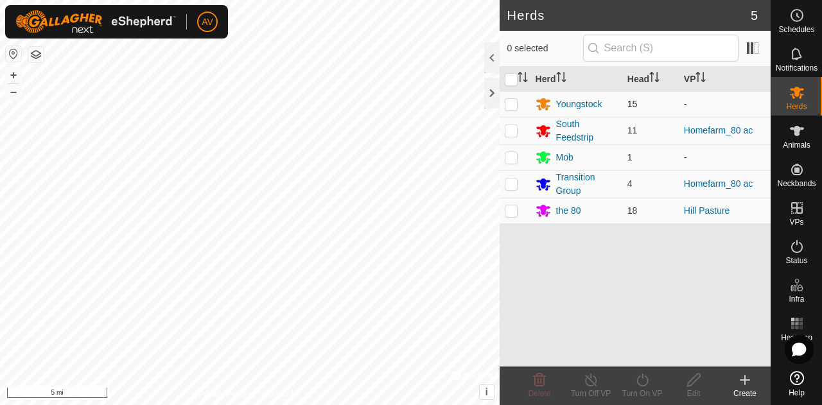
click at [503, 101] on td at bounding box center [514, 104] width 31 height 26
checkbox input "true"
click at [637, 387] on icon at bounding box center [642, 379] width 16 height 15
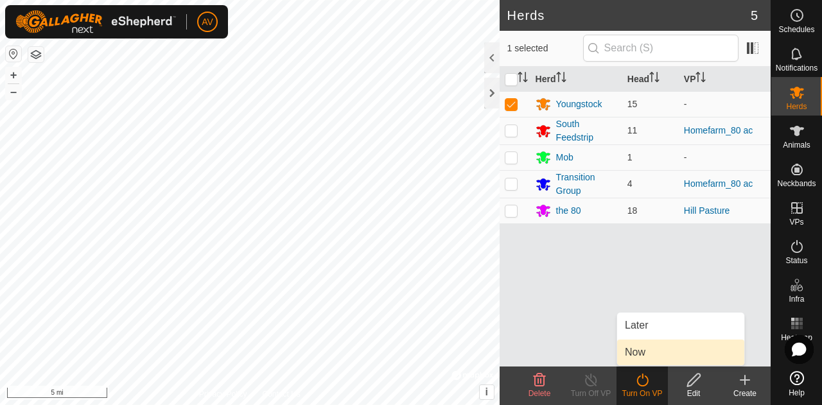
click at [648, 352] on link "Now" at bounding box center [680, 353] width 127 height 26
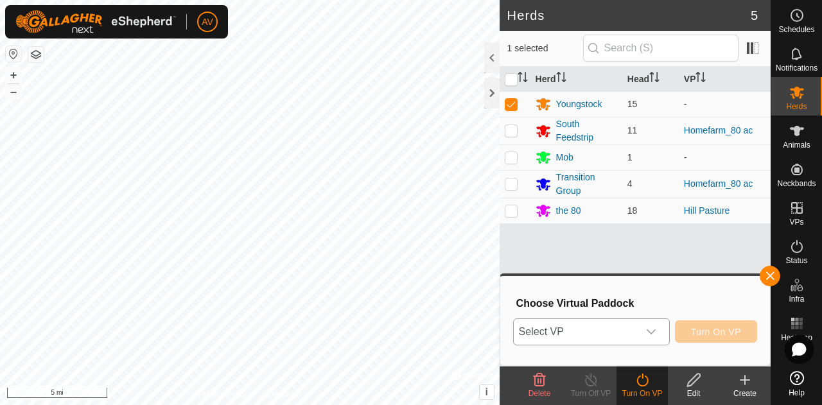
click at [654, 338] on div "dropdown trigger" at bounding box center [651, 332] width 26 height 26
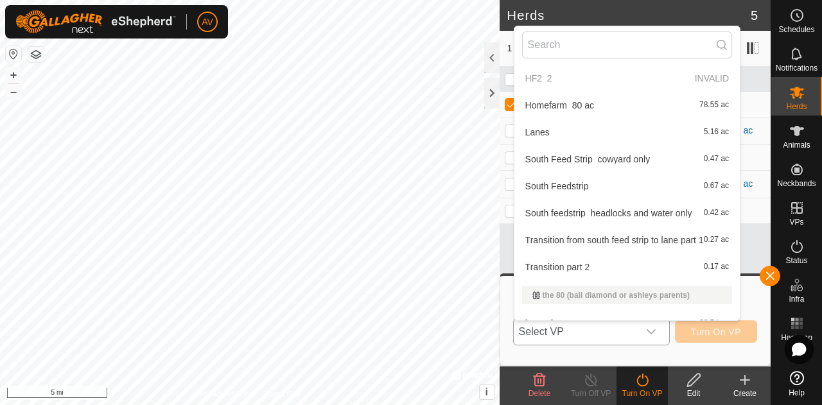
scroll to position [218, 0]
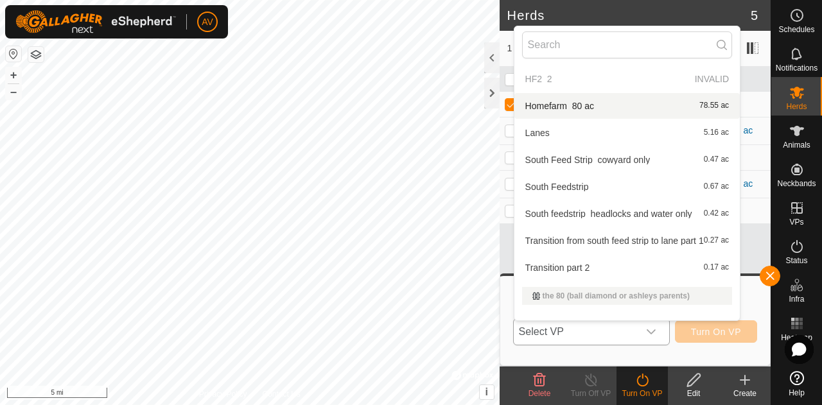
click at [609, 108] on li "Homefarm_80 ac 78.55 ac" at bounding box center [626, 106] width 225 height 26
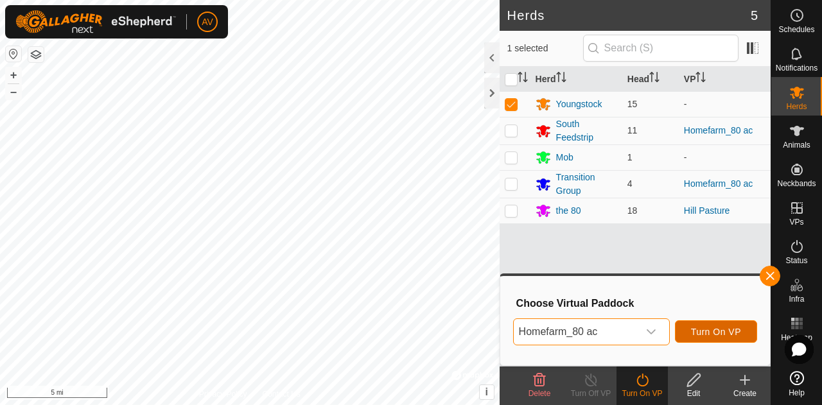
click at [724, 325] on button "Turn On VP" at bounding box center [716, 331] width 82 height 22
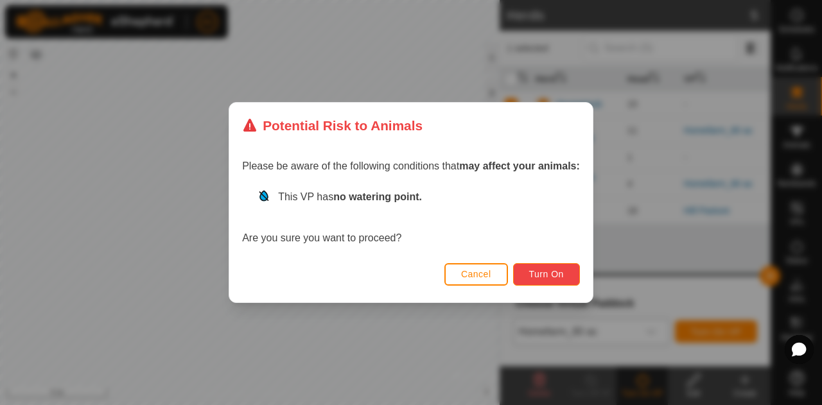
click at [539, 273] on span "Turn On" at bounding box center [546, 274] width 35 height 10
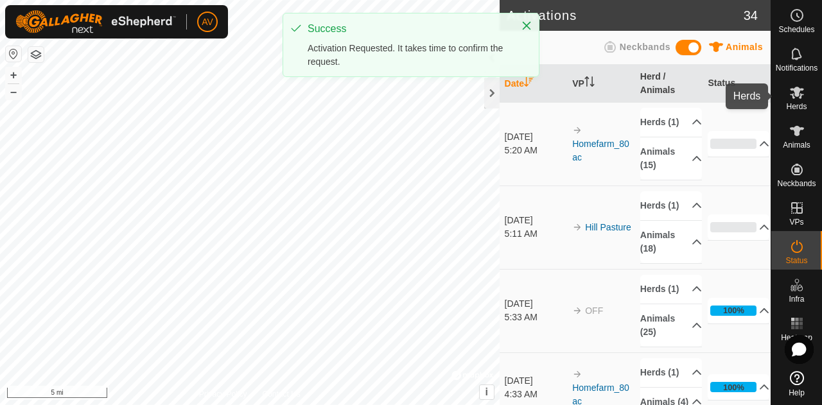
click at [799, 107] on span "Herds" at bounding box center [796, 107] width 21 height 8
